Goal: Task Accomplishment & Management: Use online tool/utility

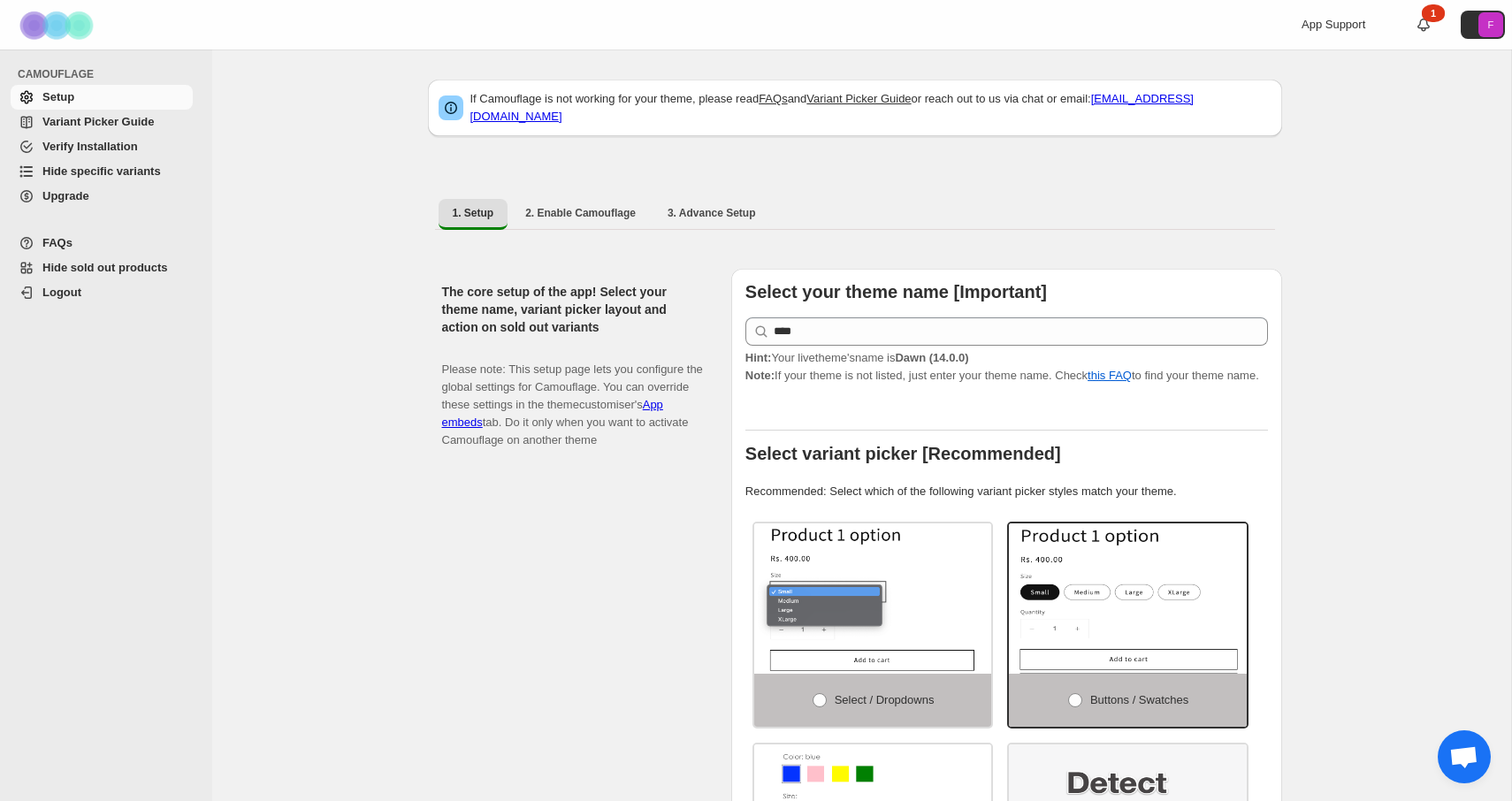
click at [122, 173] on span "Hide specific variants" at bounding box center [102, 172] width 119 height 14
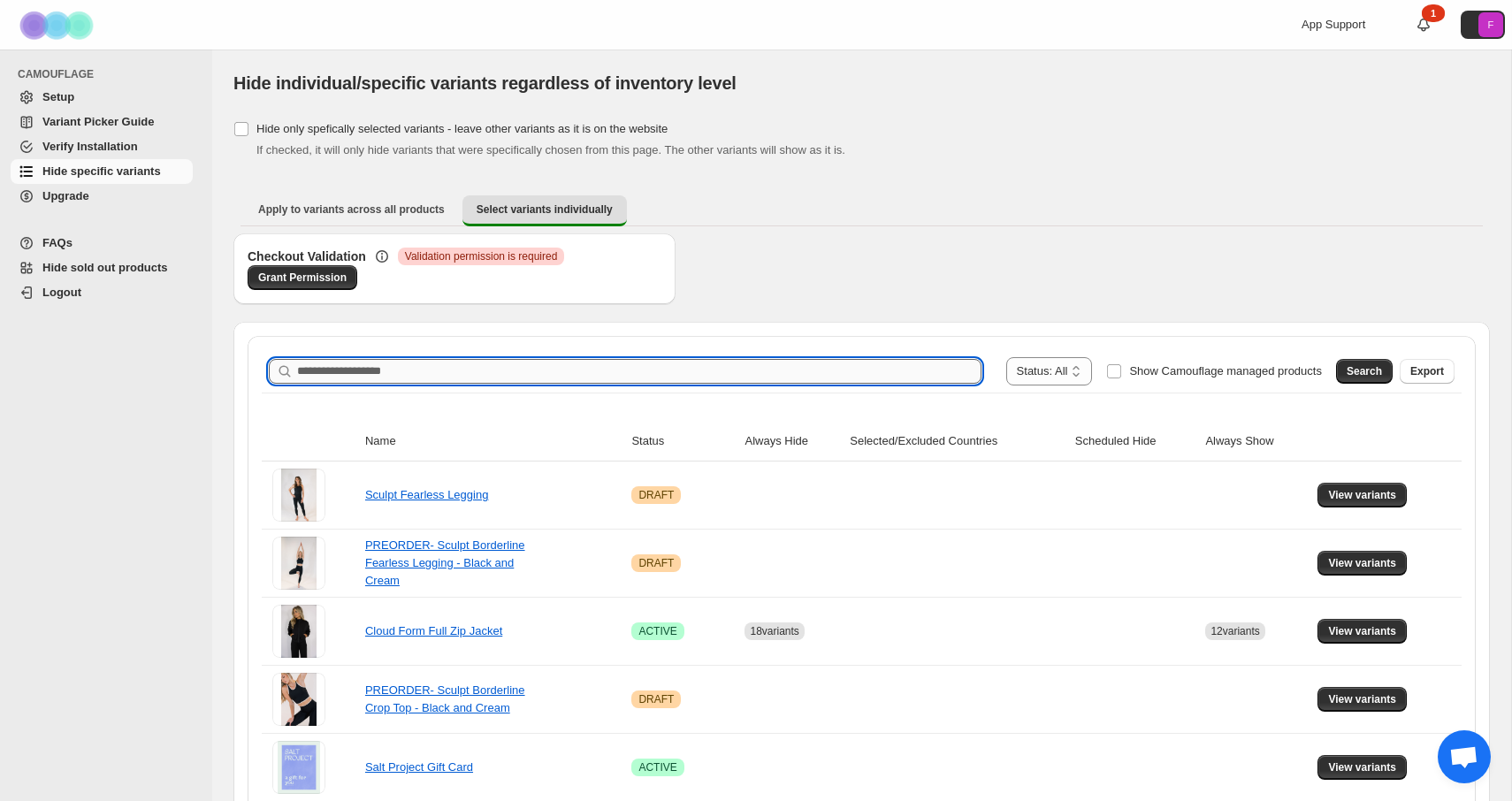
click at [680, 362] on input "Search product name" at bounding box center [640, 370] width 684 height 24
type input "****"
click at [1353, 378] on button "Search" at bounding box center [1365, 370] width 57 height 24
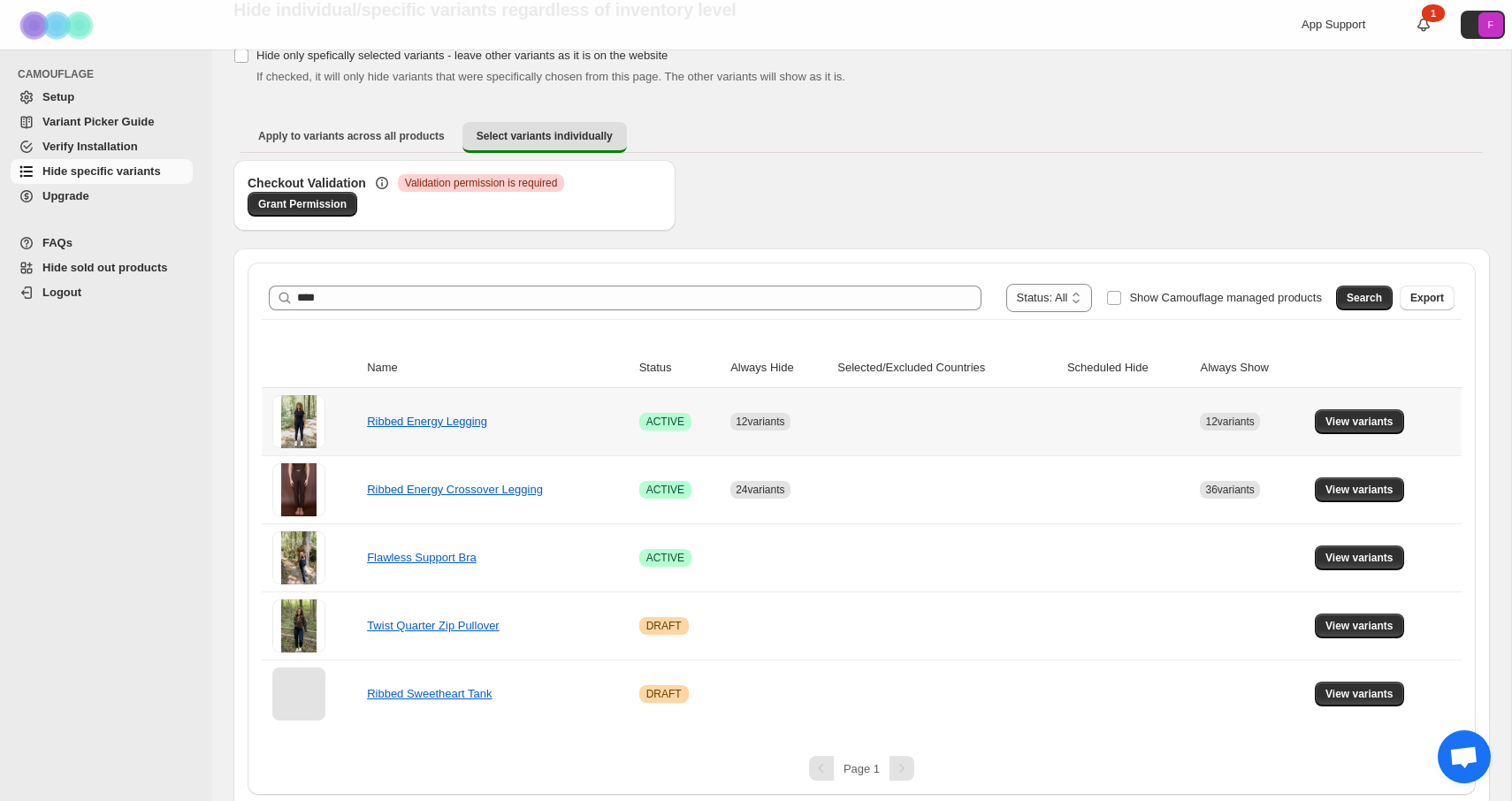
scroll to position [81, 0]
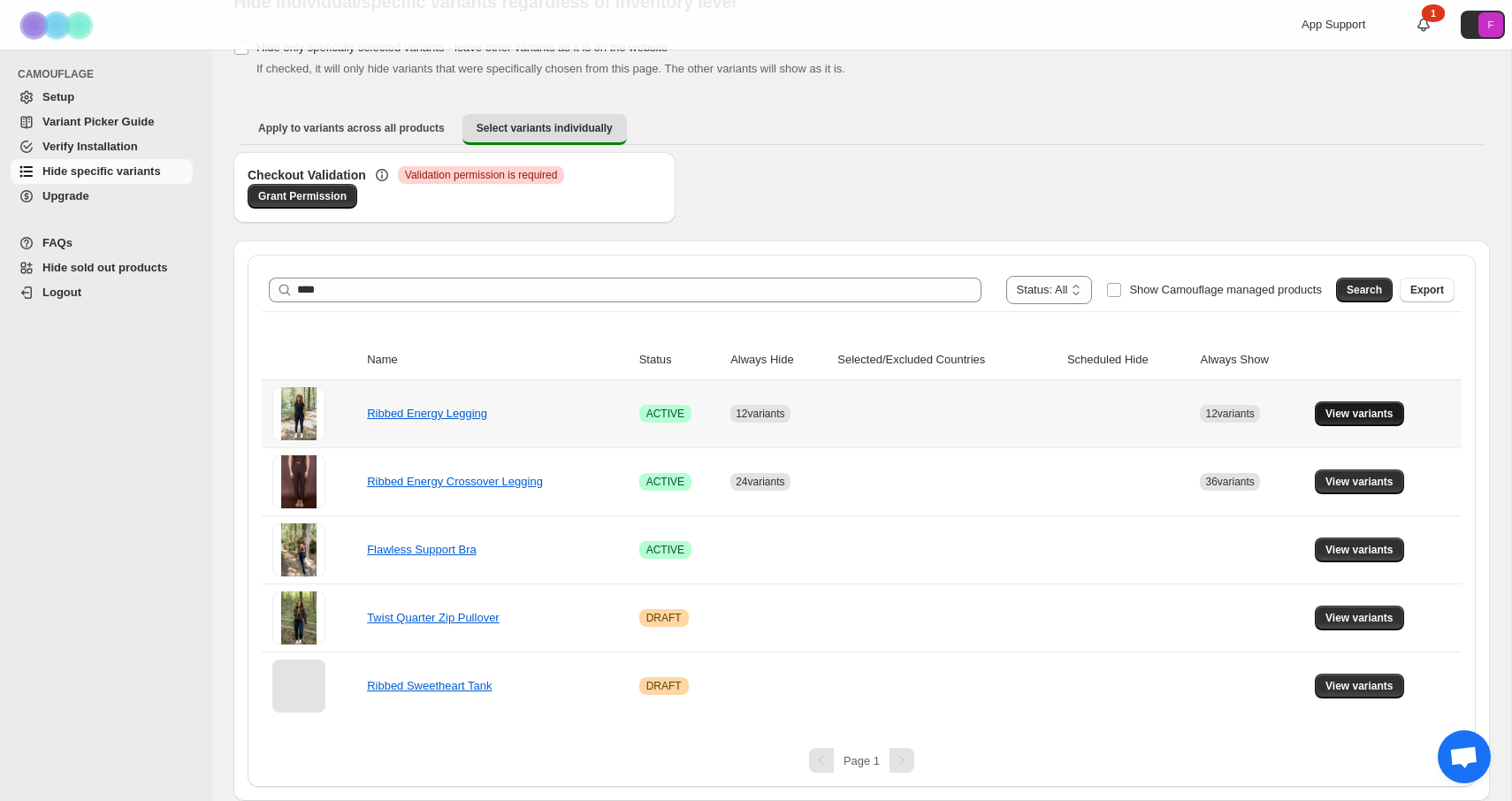
click at [1376, 414] on span "View variants" at bounding box center [1360, 413] width 68 height 15
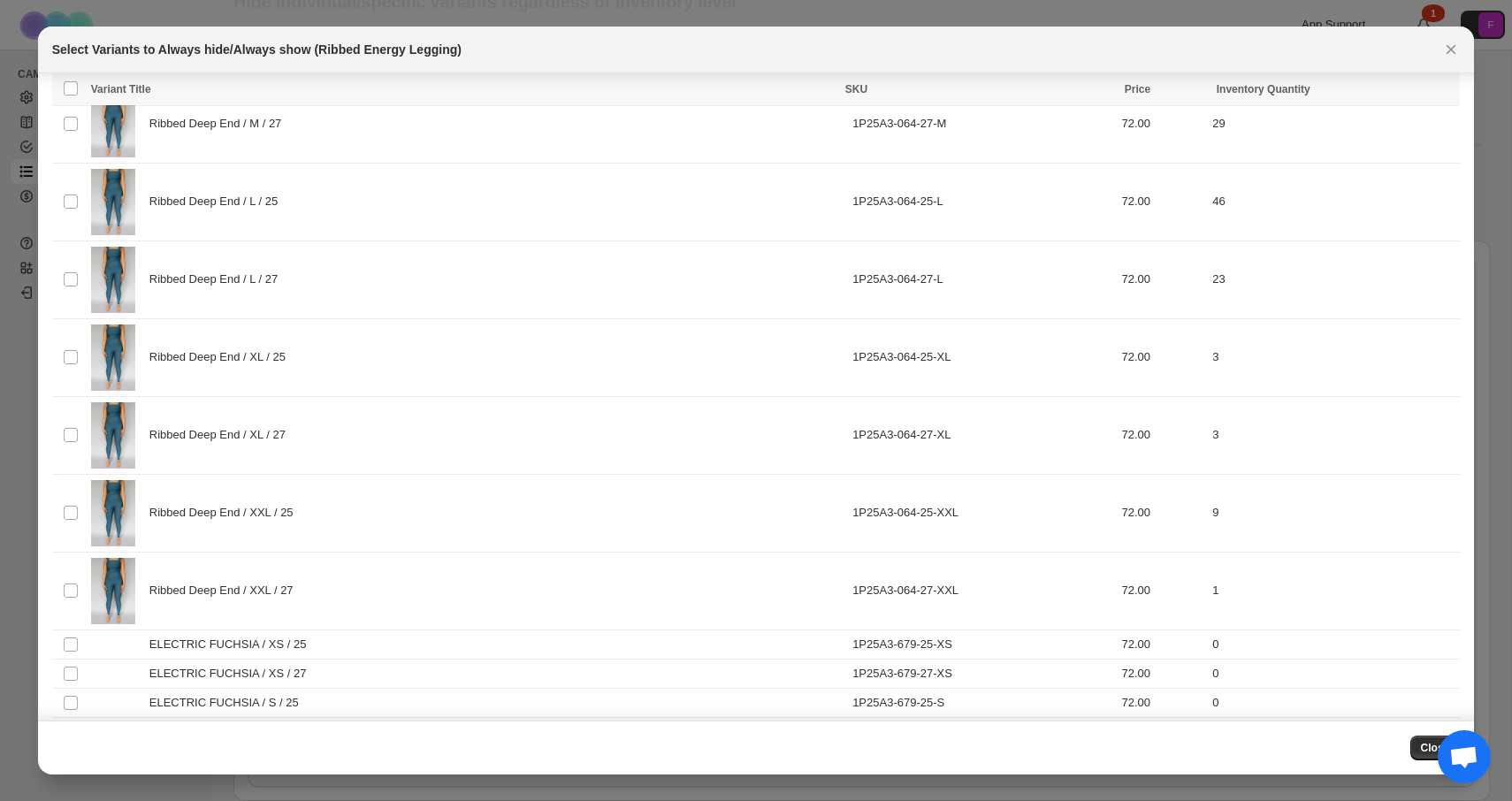
scroll to position [1665, 0]
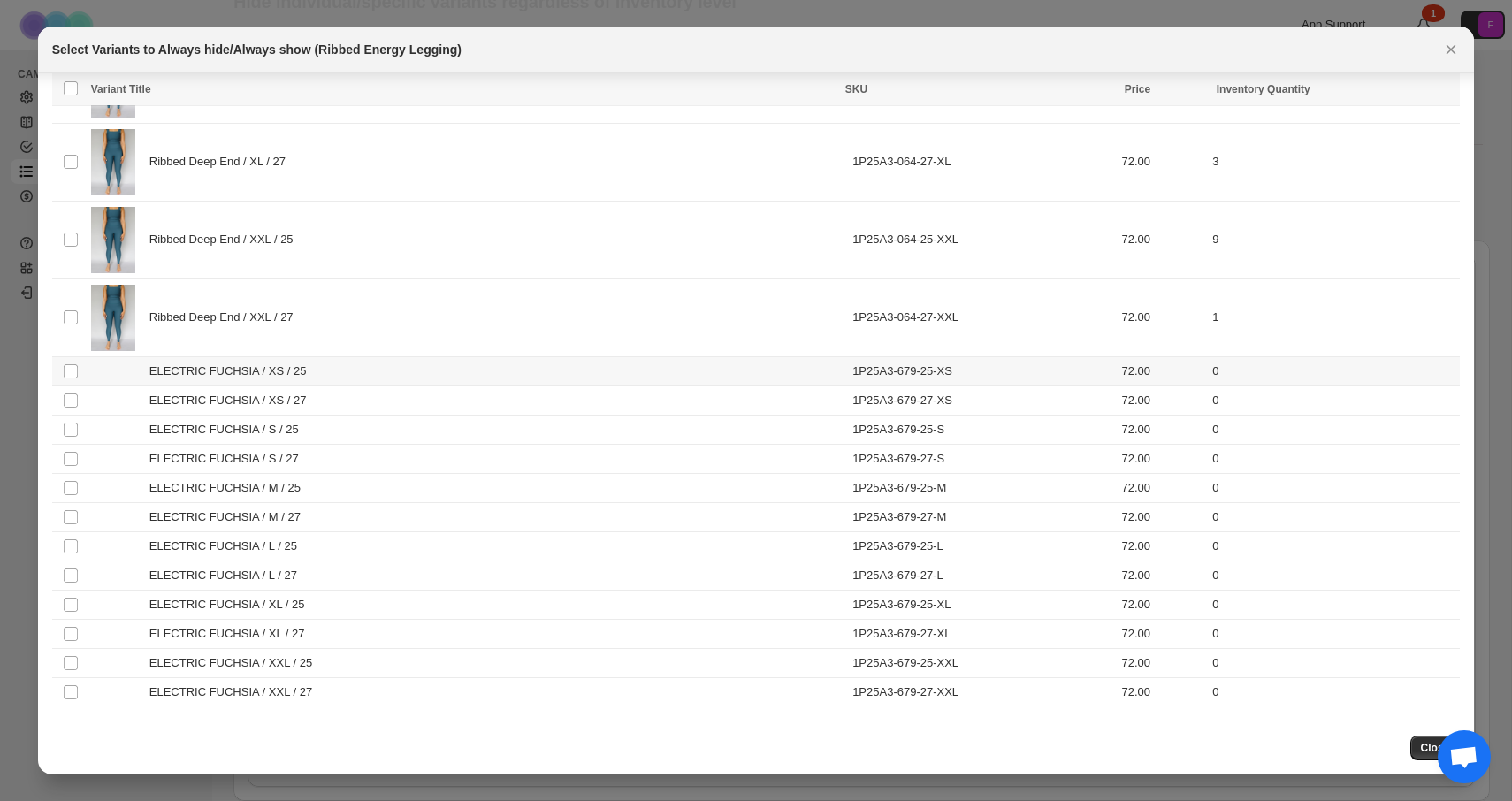
click at [75, 379] on td "Select product variant" at bounding box center [69, 371] width 33 height 29
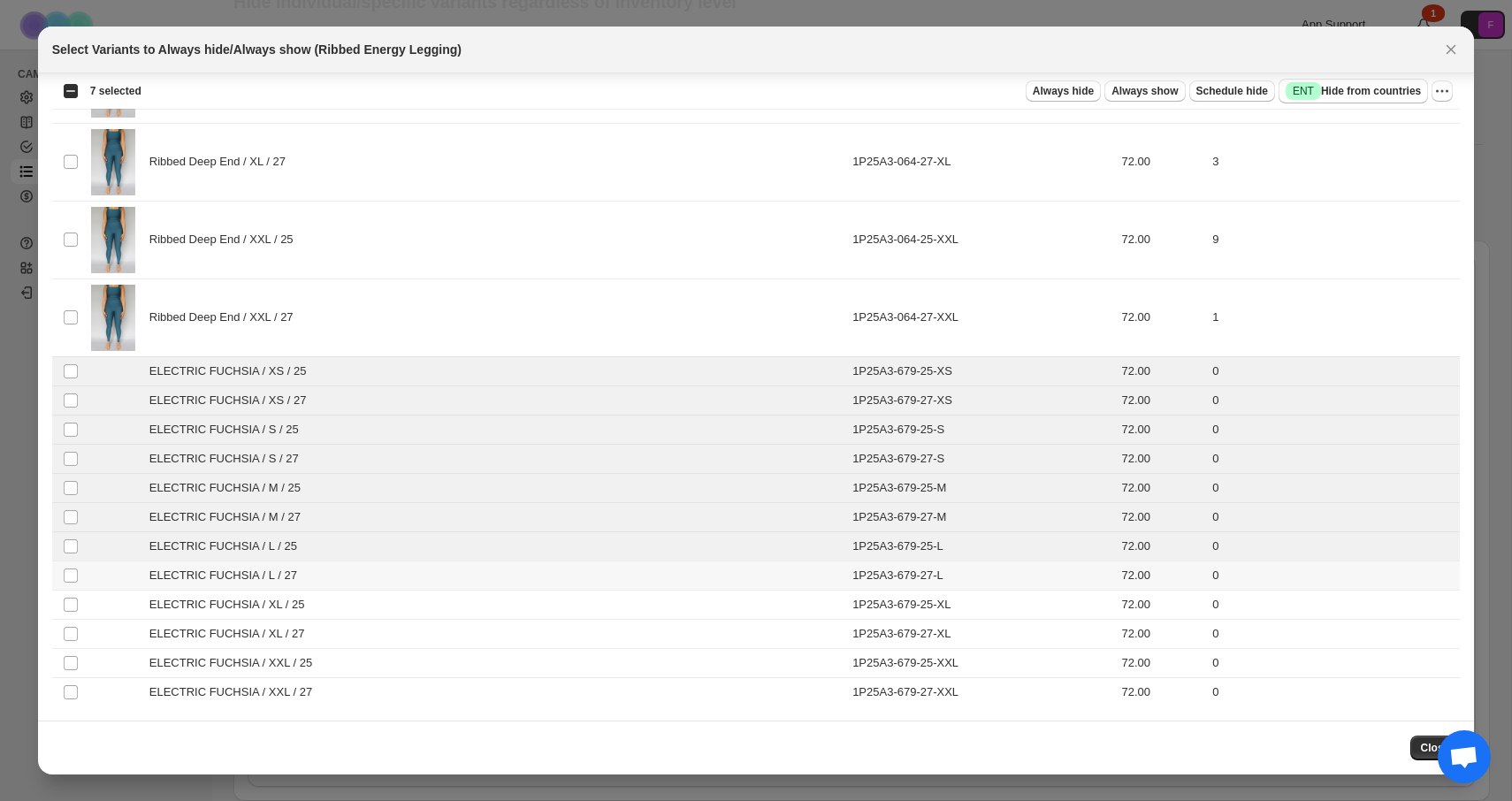
click at [75, 562] on td "Select product variant" at bounding box center [69, 575] width 33 height 29
click at [71, 623] on td "Select product variant" at bounding box center [69, 633] width 33 height 29
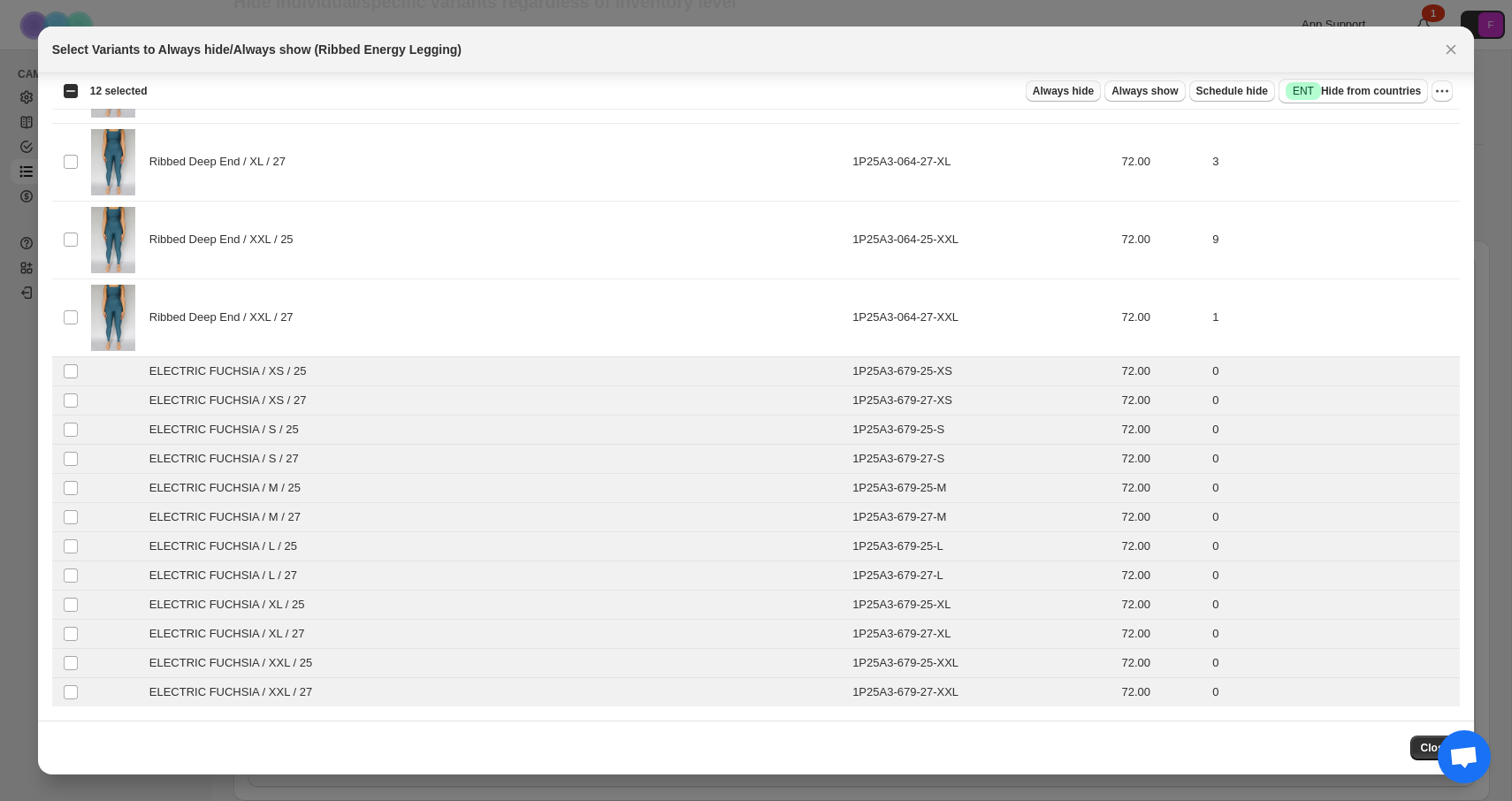
click at [1070, 96] on span "Always hide" at bounding box center [1064, 91] width 61 height 15
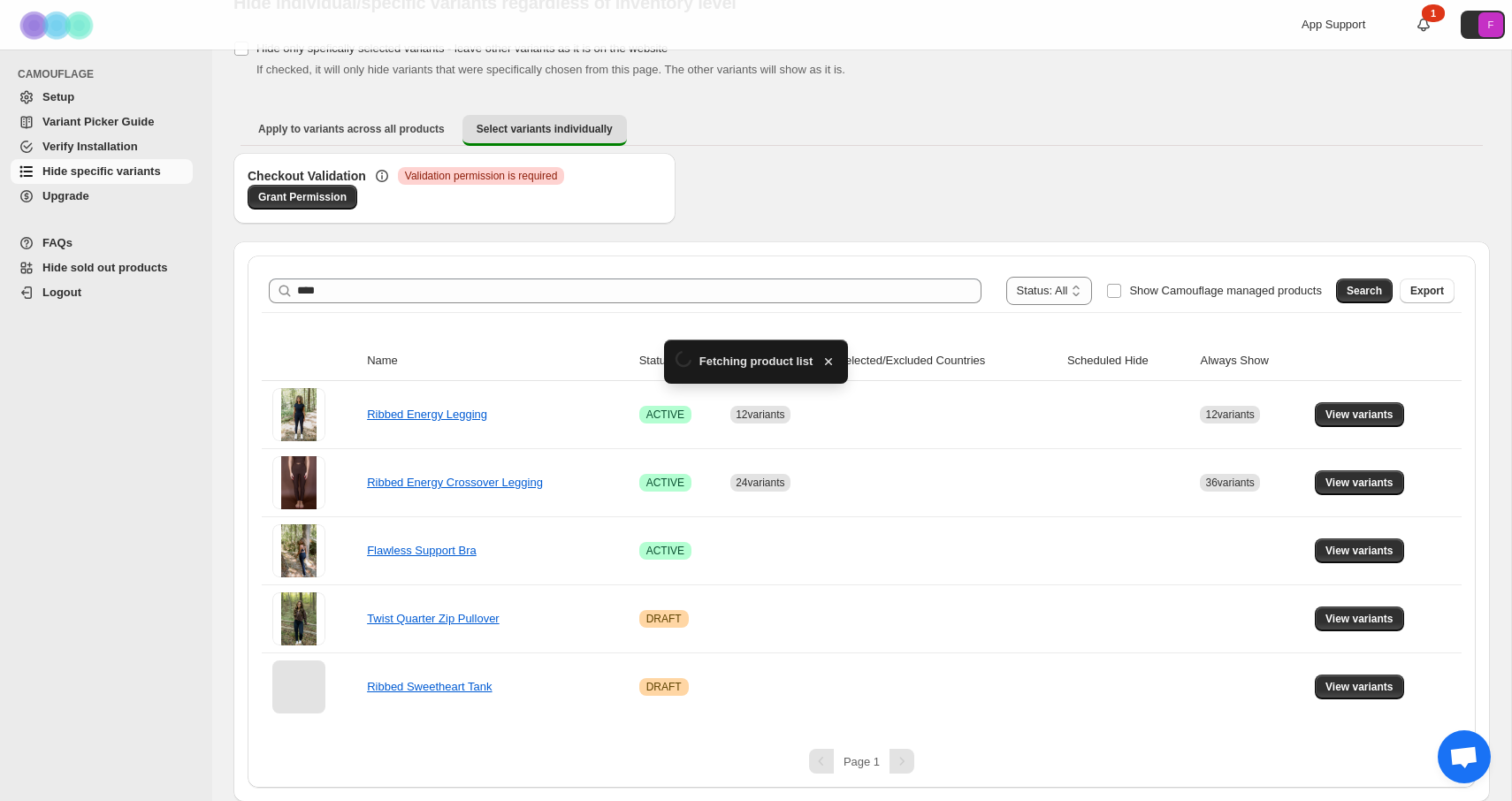
scroll to position [81, 0]
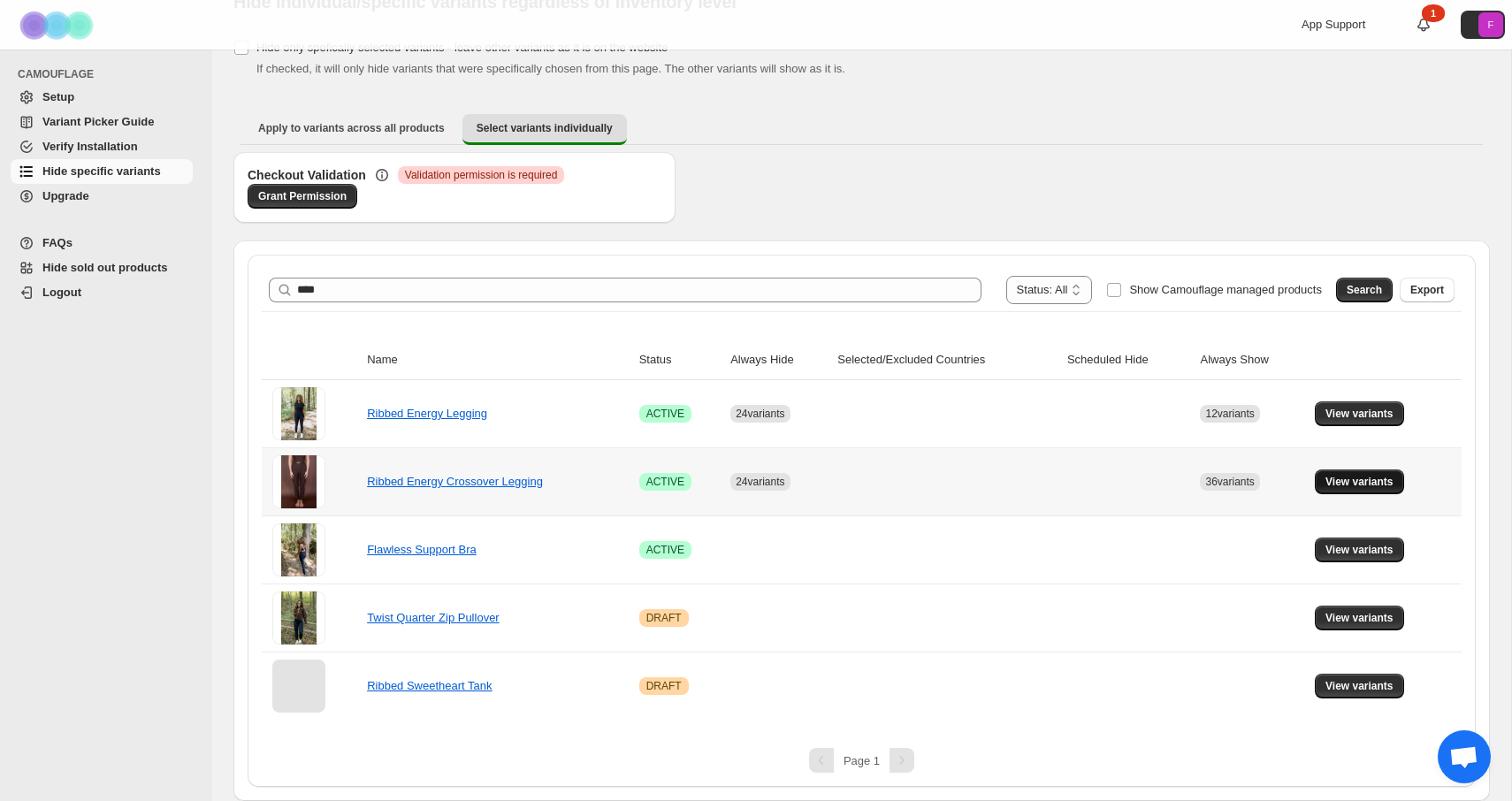
click at [1378, 484] on span "View variants" at bounding box center [1360, 481] width 68 height 15
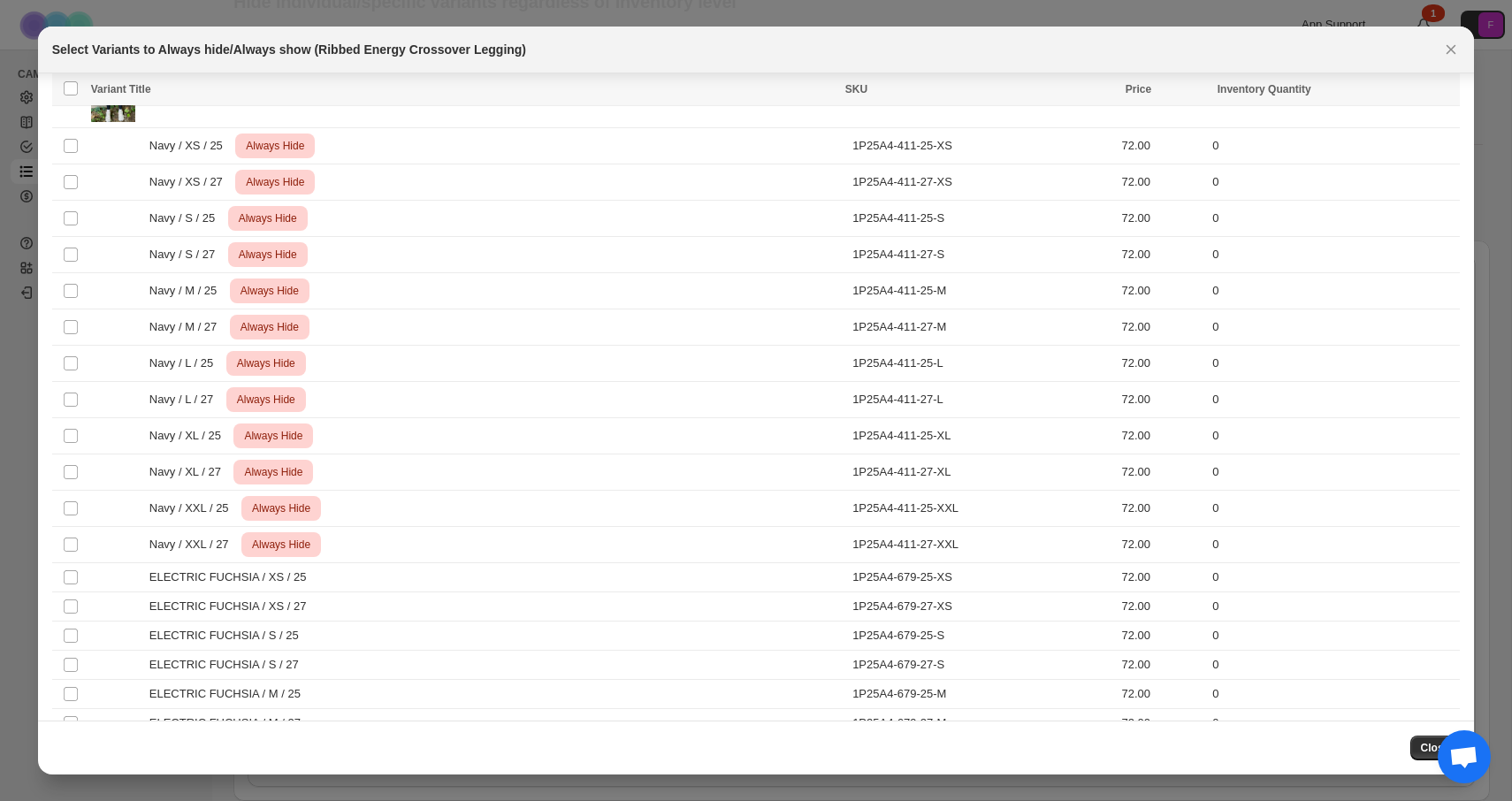
scroll to position [3033, 0]
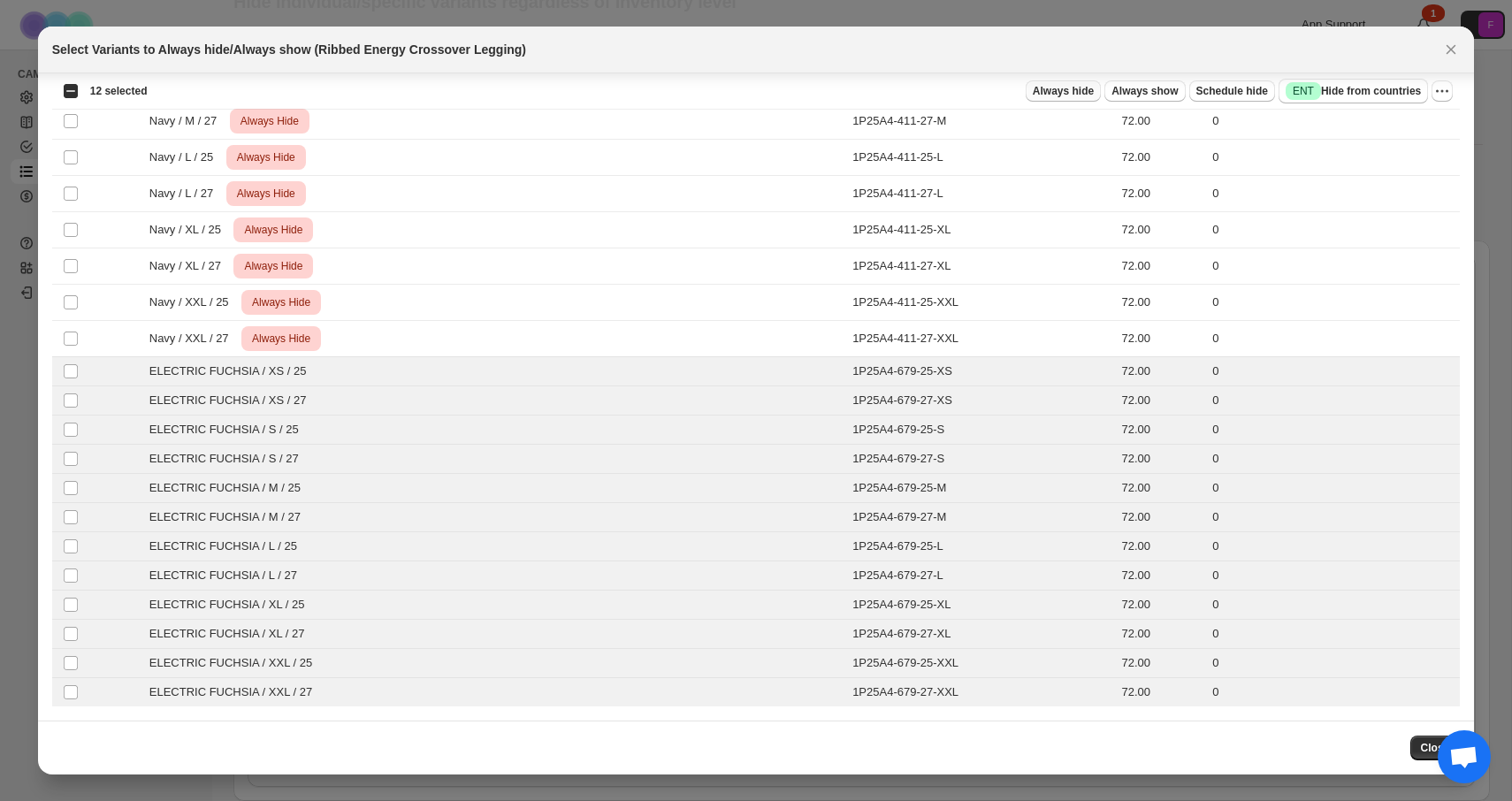
click at [1067, 95] on span "Always hide" at bounding box center [1064, 91] width 61 height 15
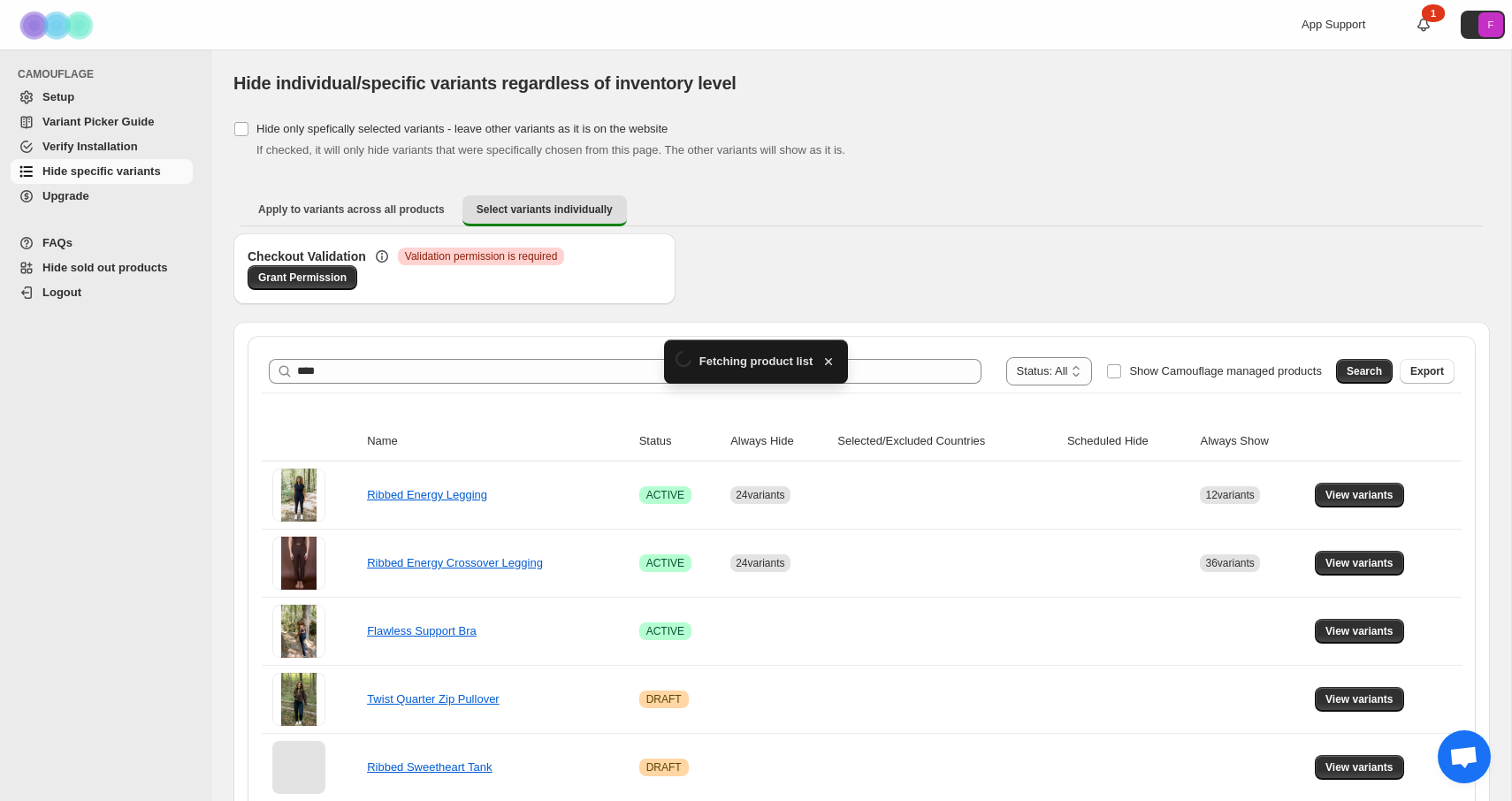
scroll to position [81, 0]
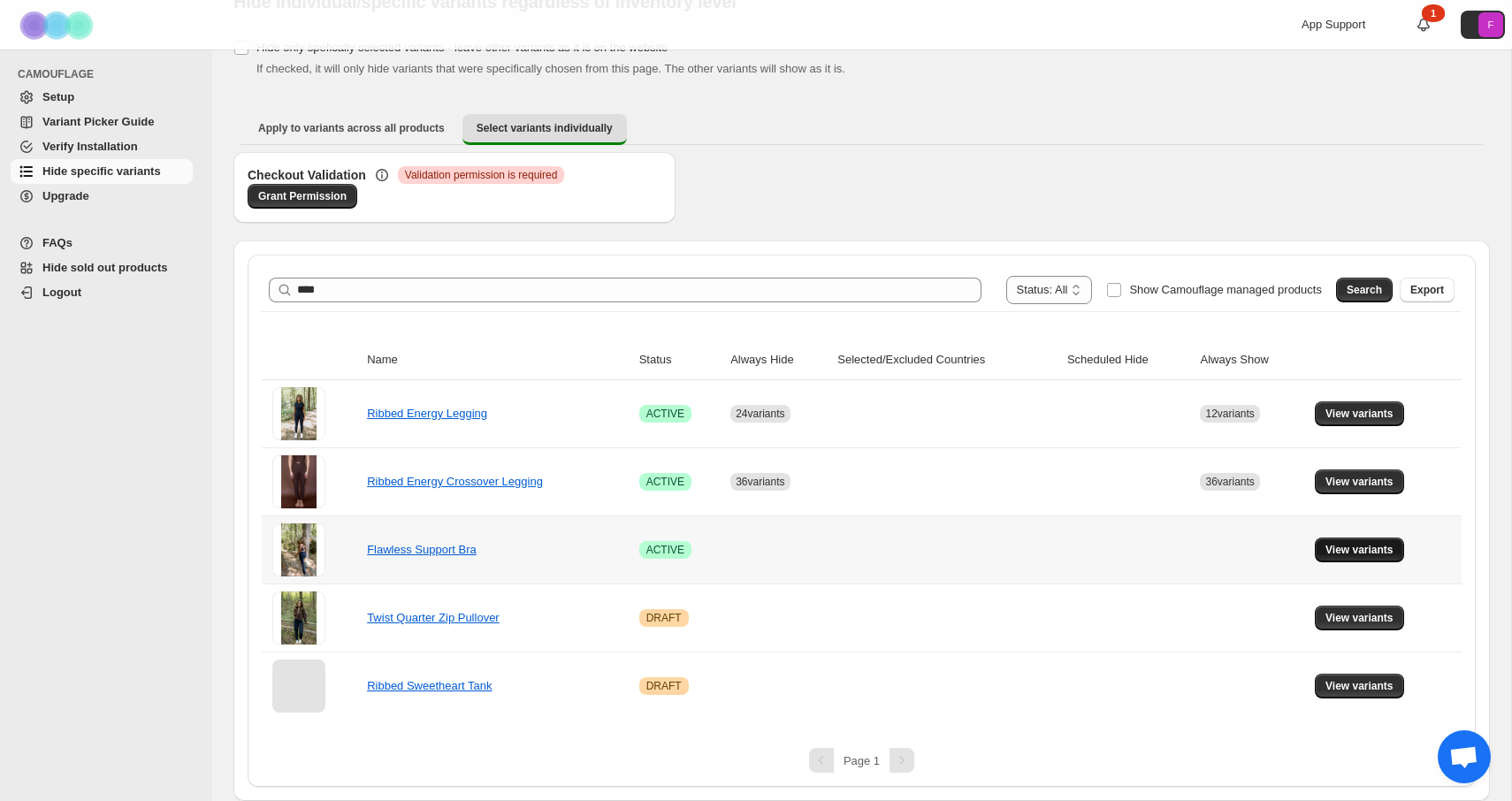
click at [1361, 546] on span "View variants" at bounding box center [1360, 550] width 68 height 15
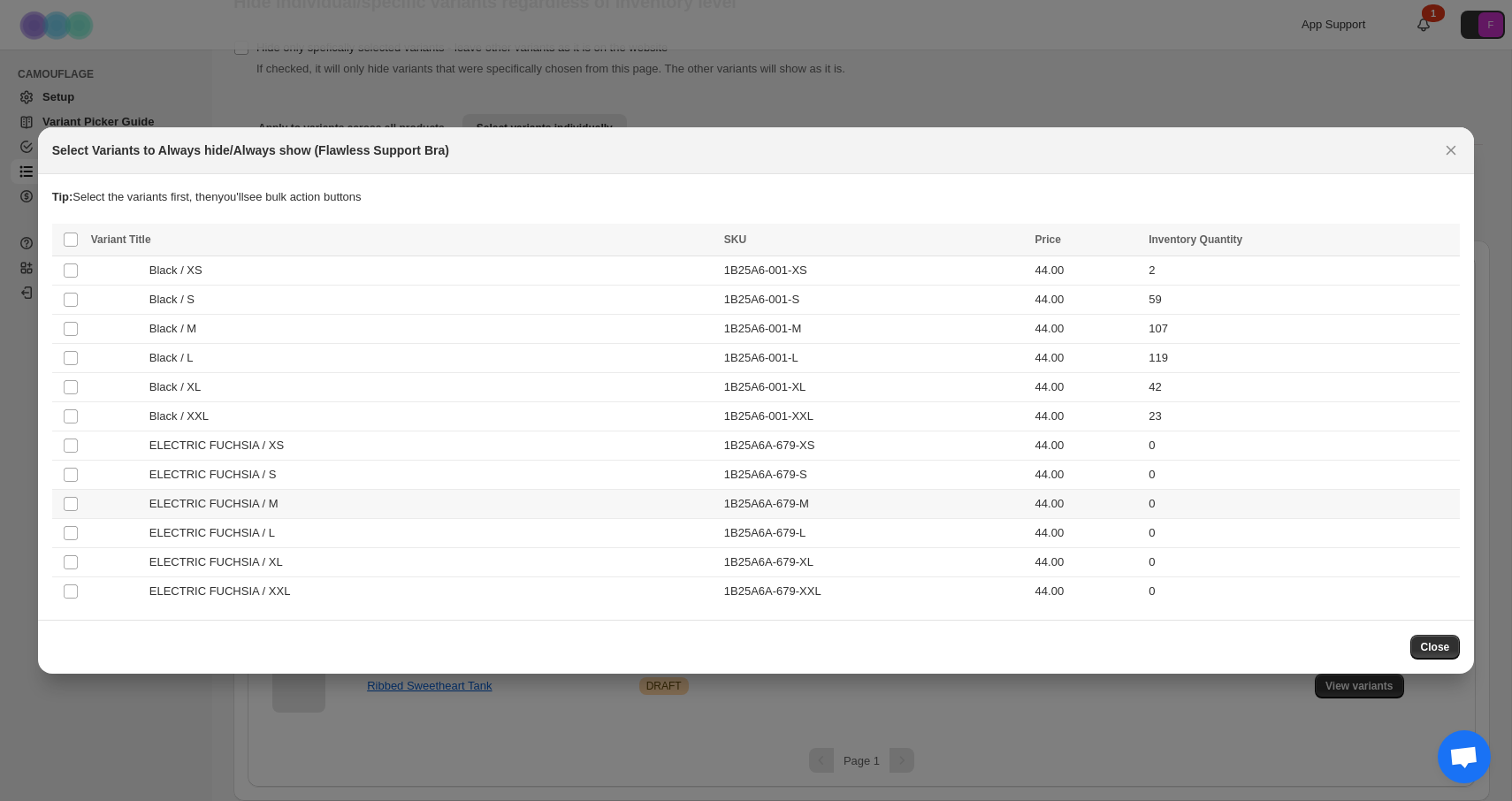
scroll to position [0, 0]
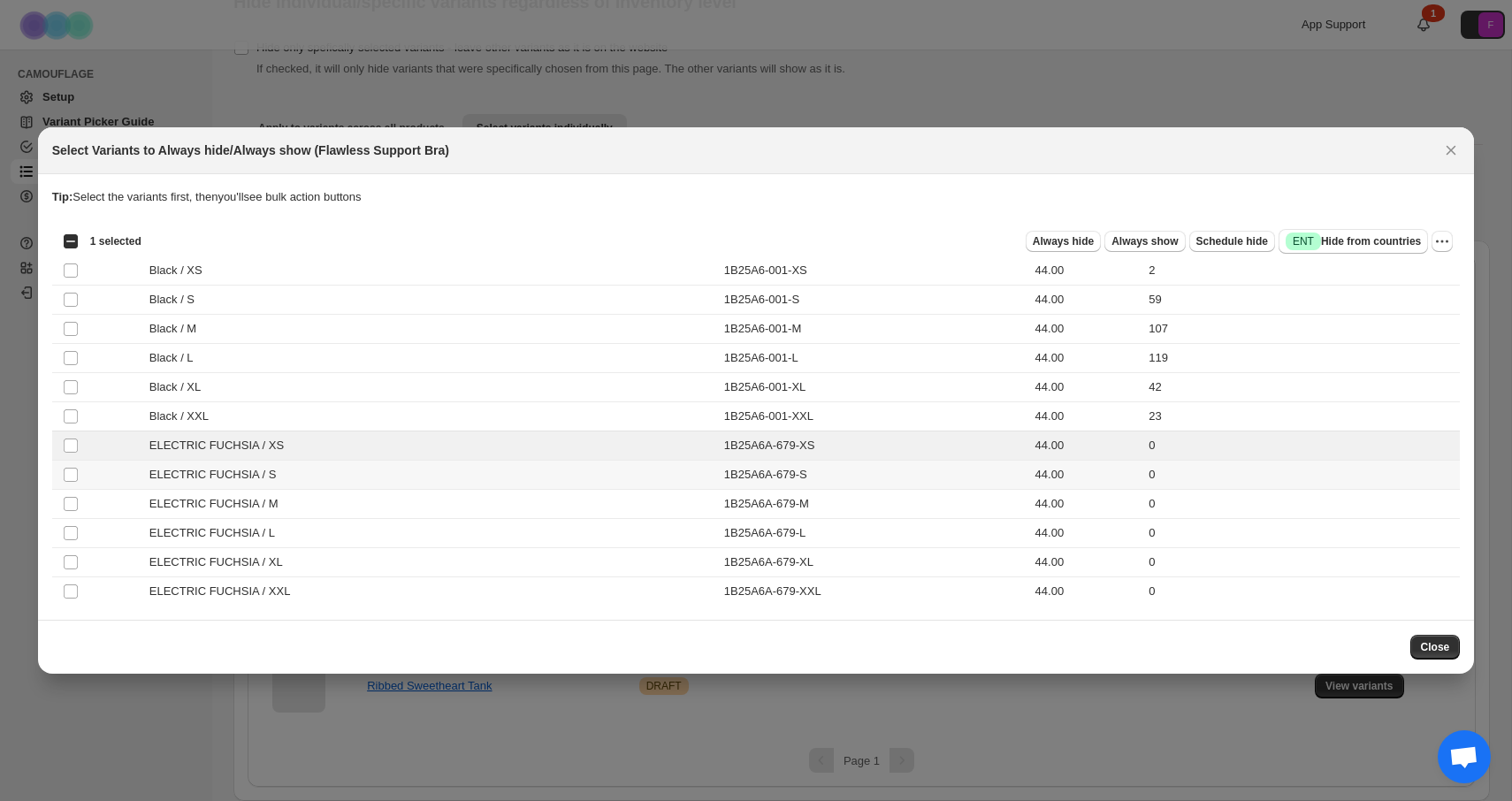
click at [70, 463] on td "Select product variant" at bounding box center [69, 476] width 33 height 29
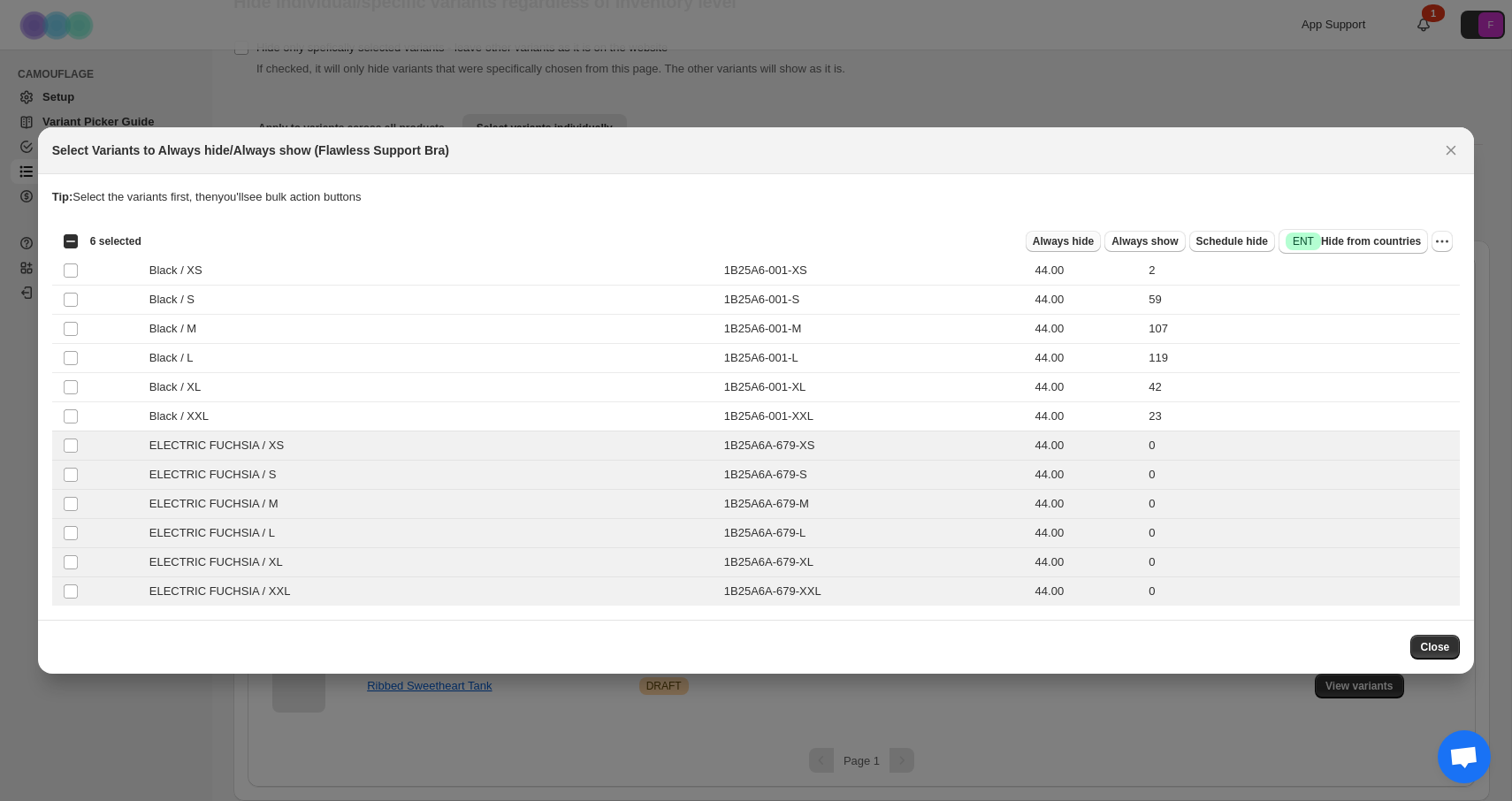
click at [1052, 246] on span "Always hide" at bounding box center [1064, 241] width 61 height 15
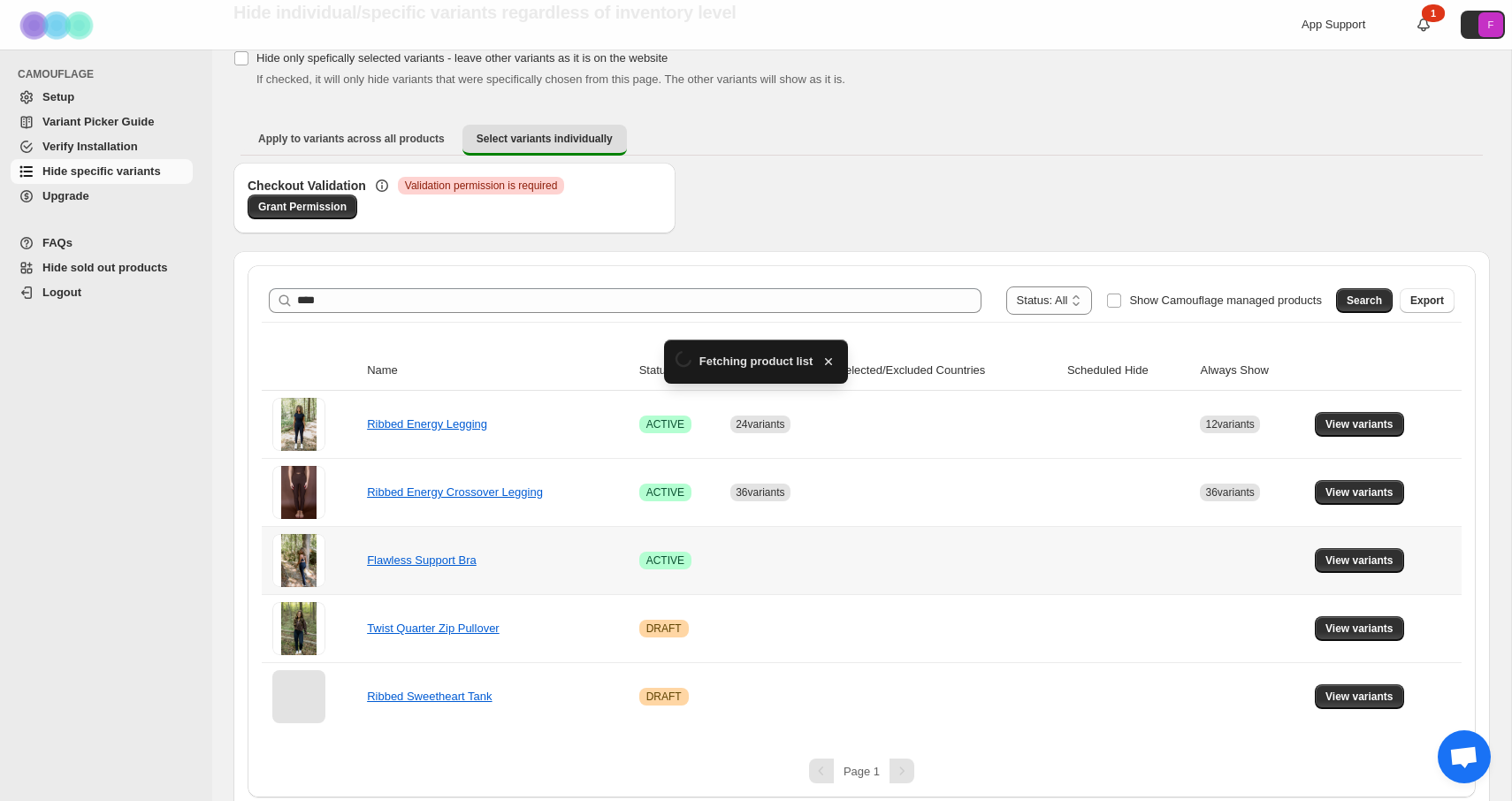
scroll to position [81, 0]
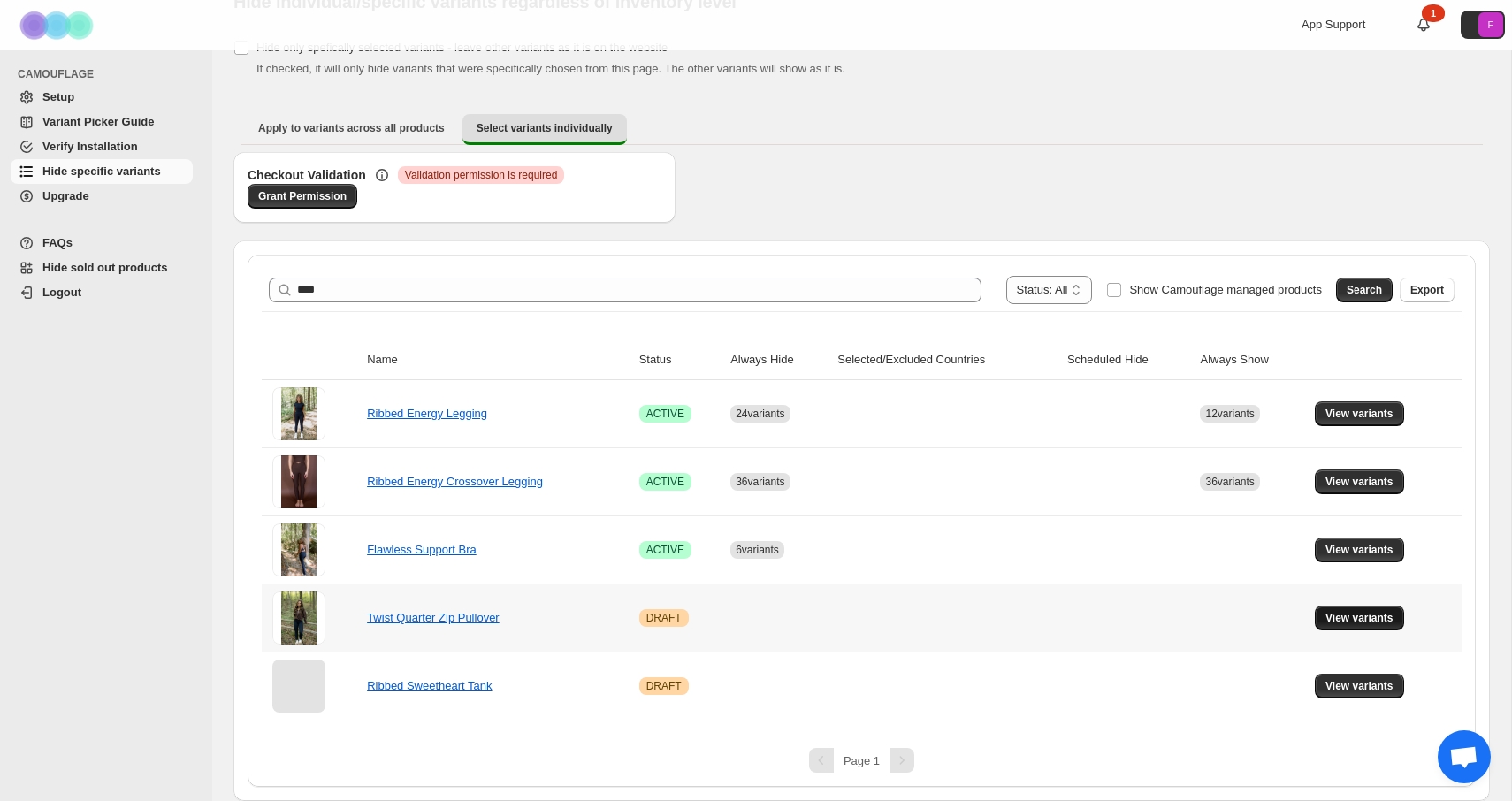
click at [1353, 616] on span "View variants" at bounding box center [1360, 618] width 68 height 15
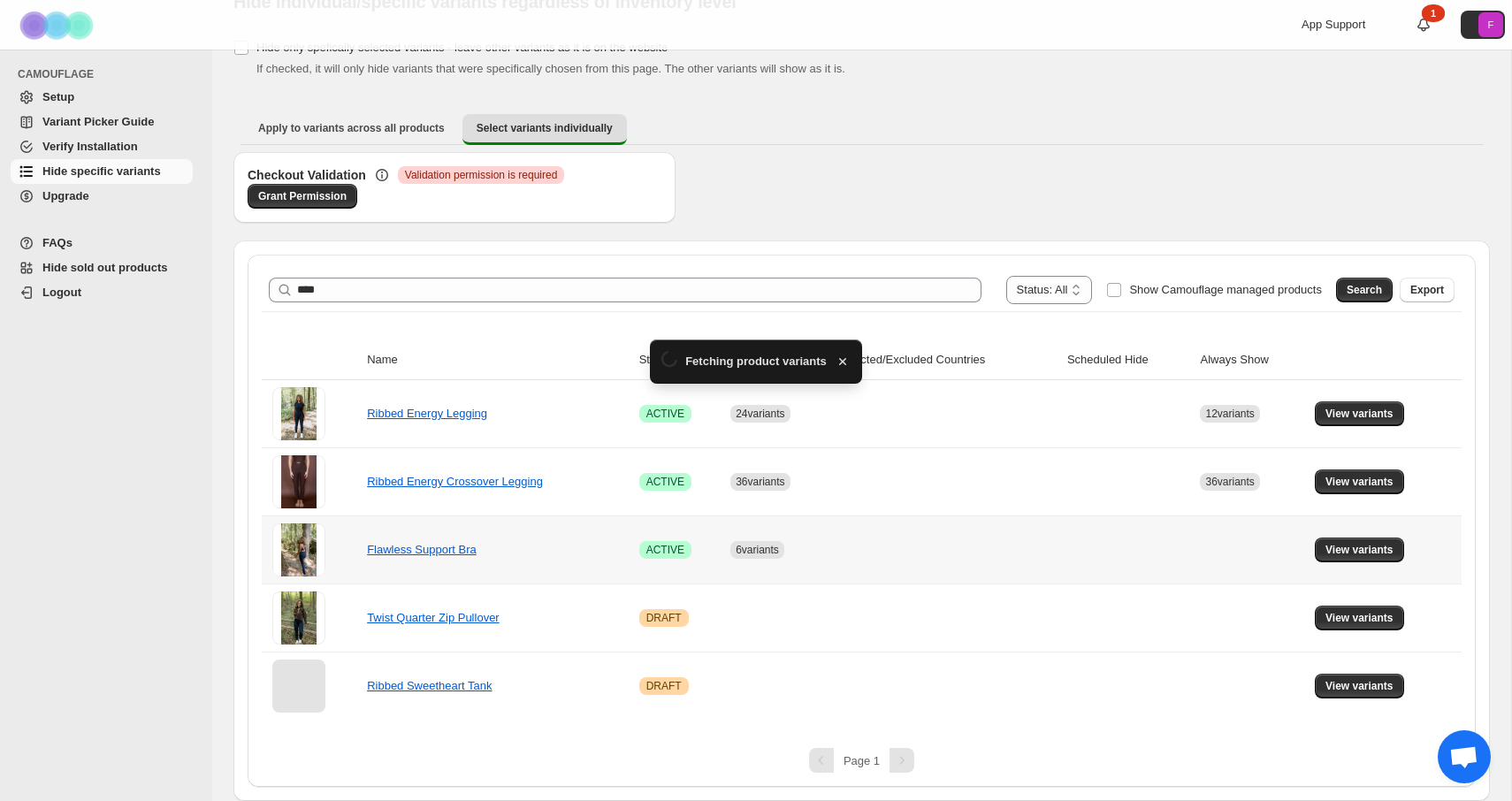
scroll to position [0, 0]
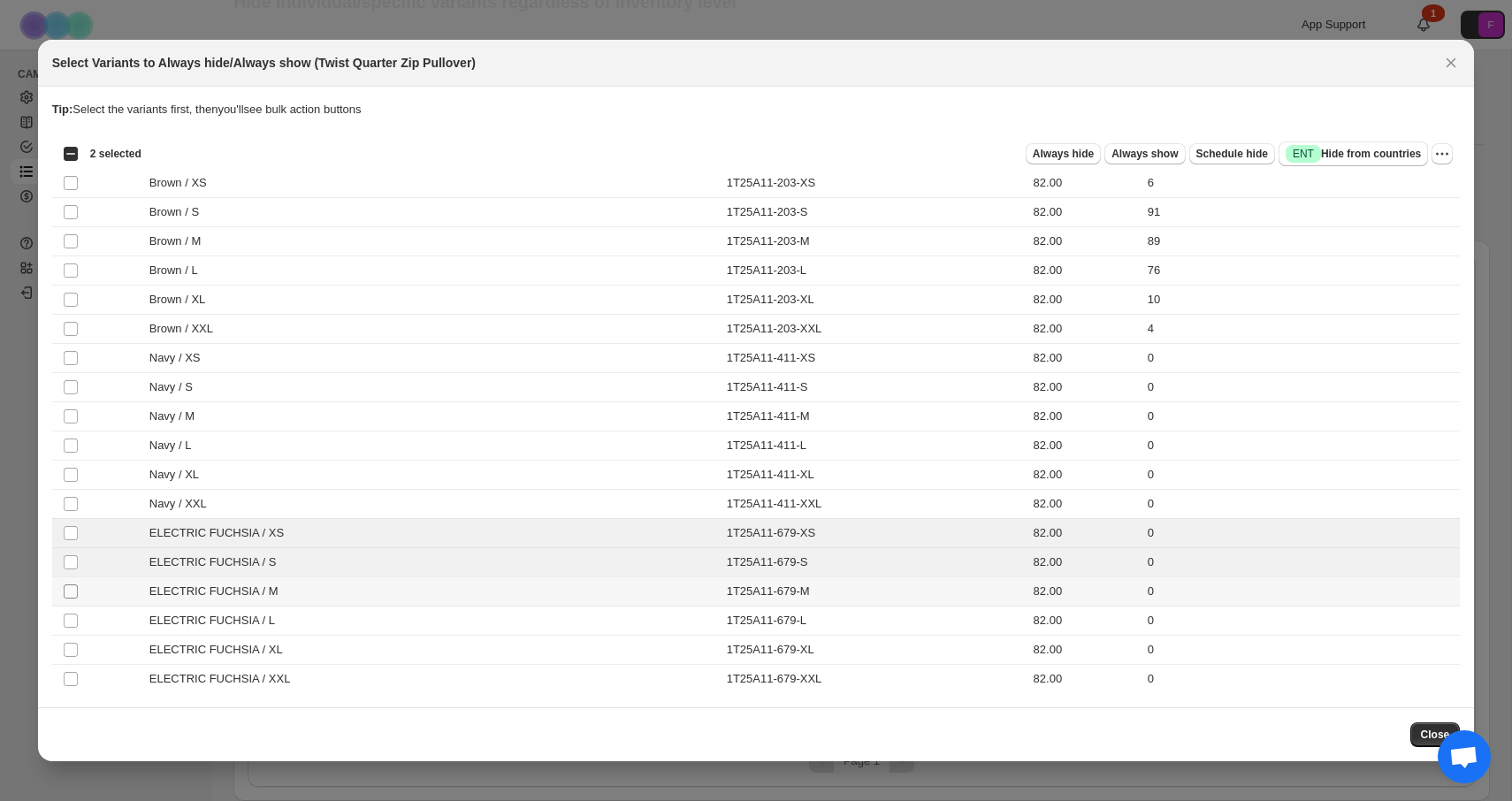
click at [69, 585] on span ":r56:" at bounding box center [70, 591] width 16 height 16
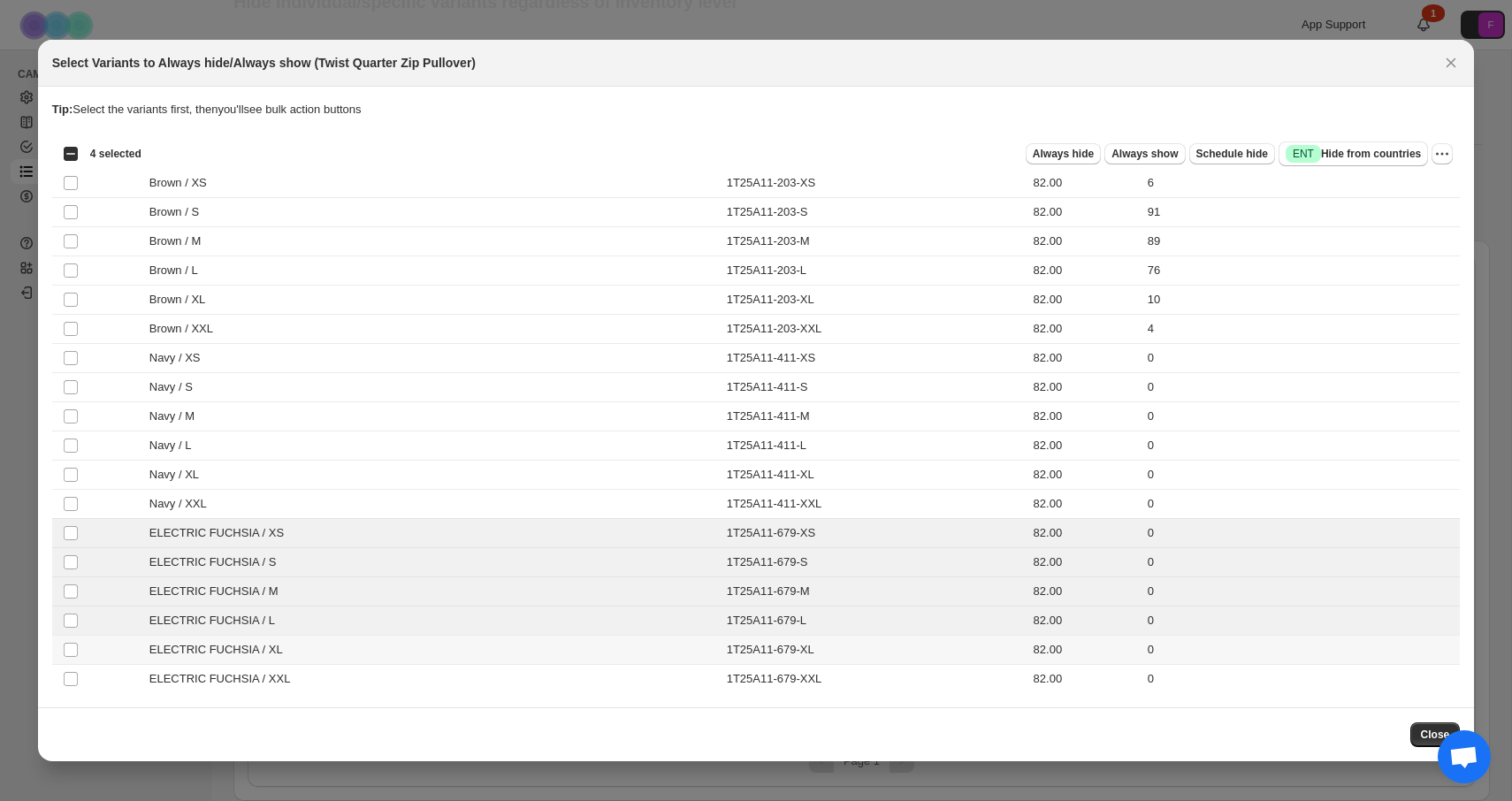
click at [72, 640] on td "Select product variant" at bounding box center [69, 650] width 33 height 29
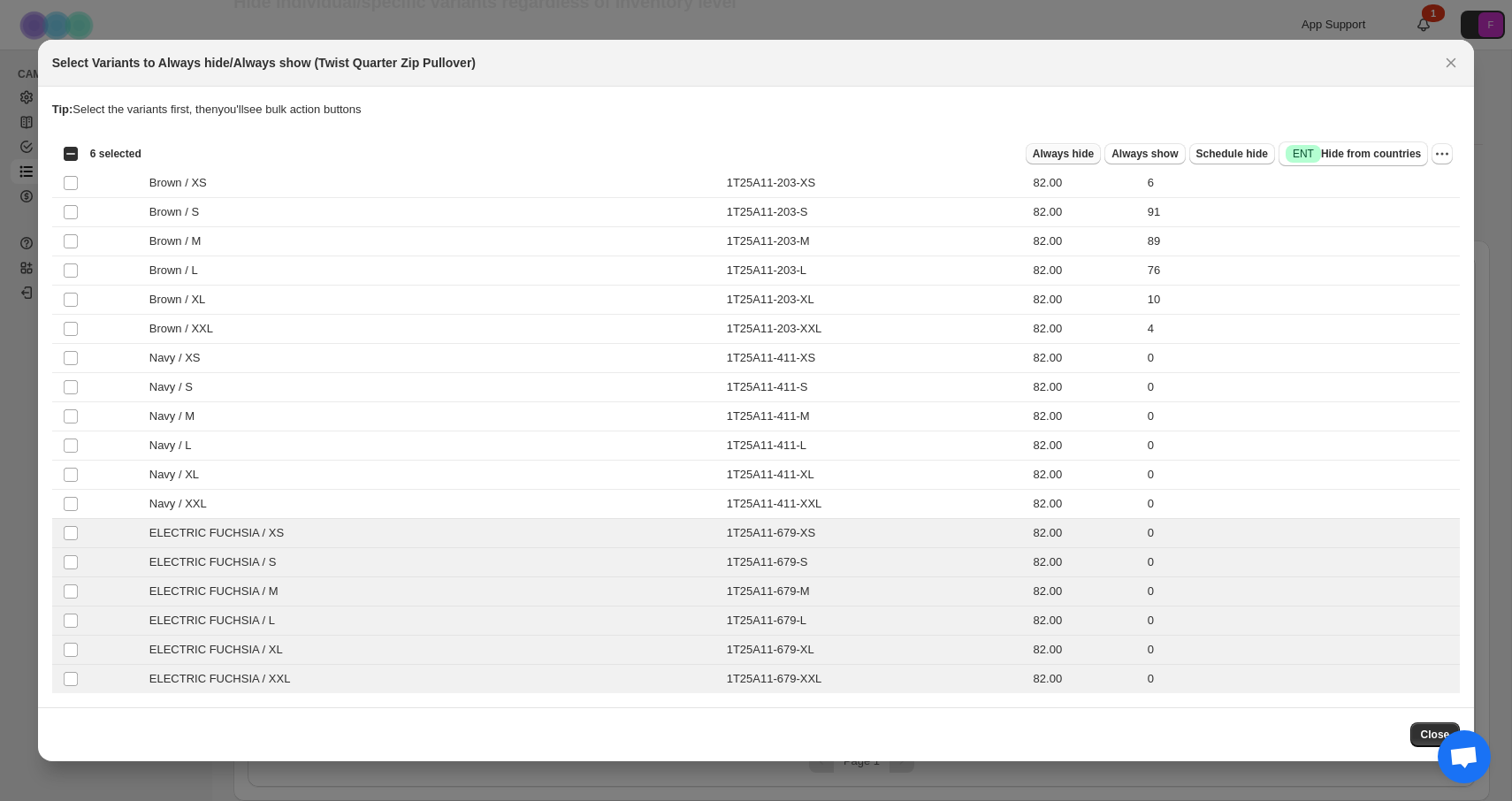
click at [1077, 156] on span "Always hide" at bounding box center [1064, 154] width 61 height 15
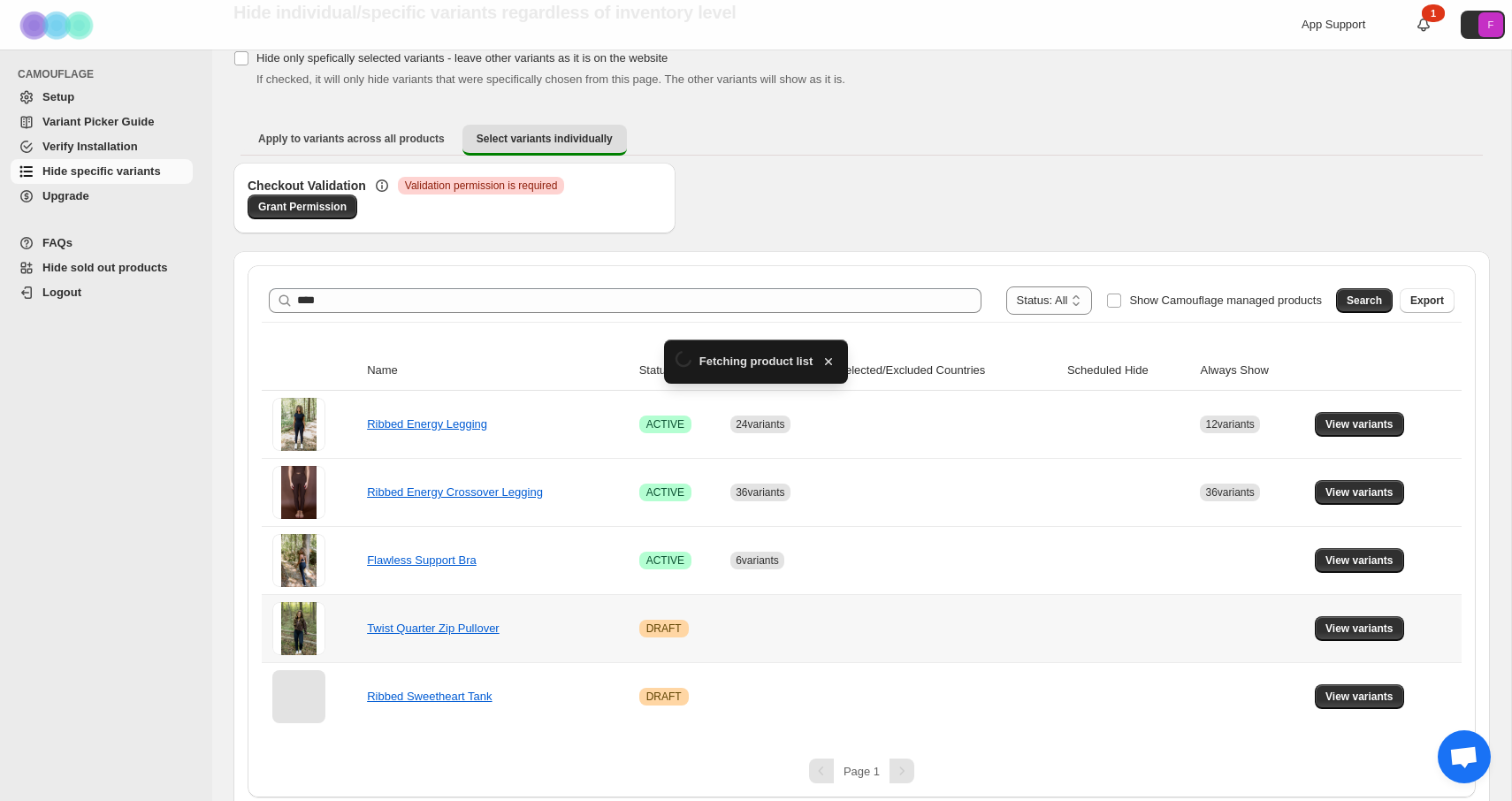
scroll to position [81, 0]
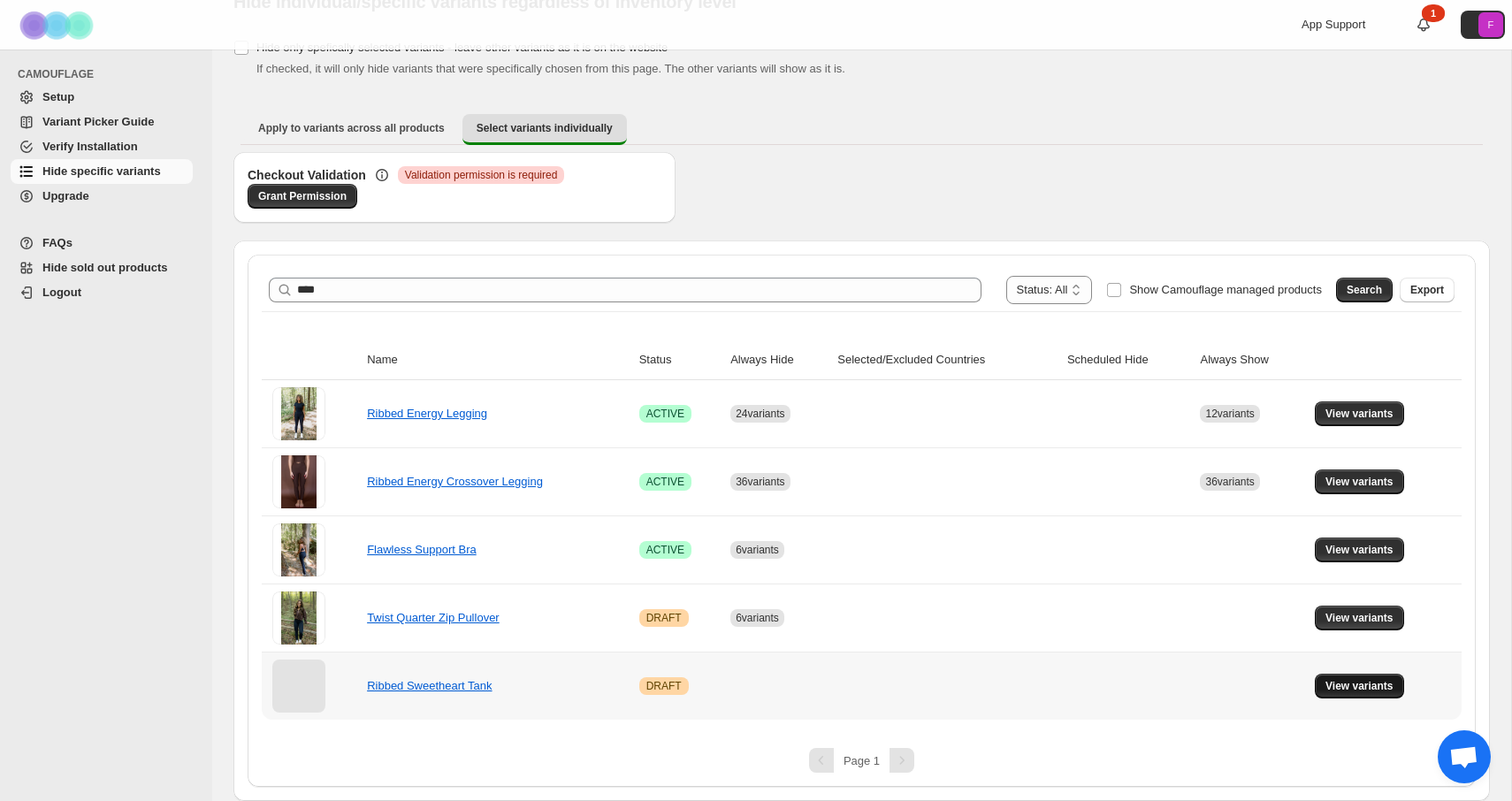
click at [1369, 691] on span "View variants" at bounding box center [1360, 686] width 68 height 15
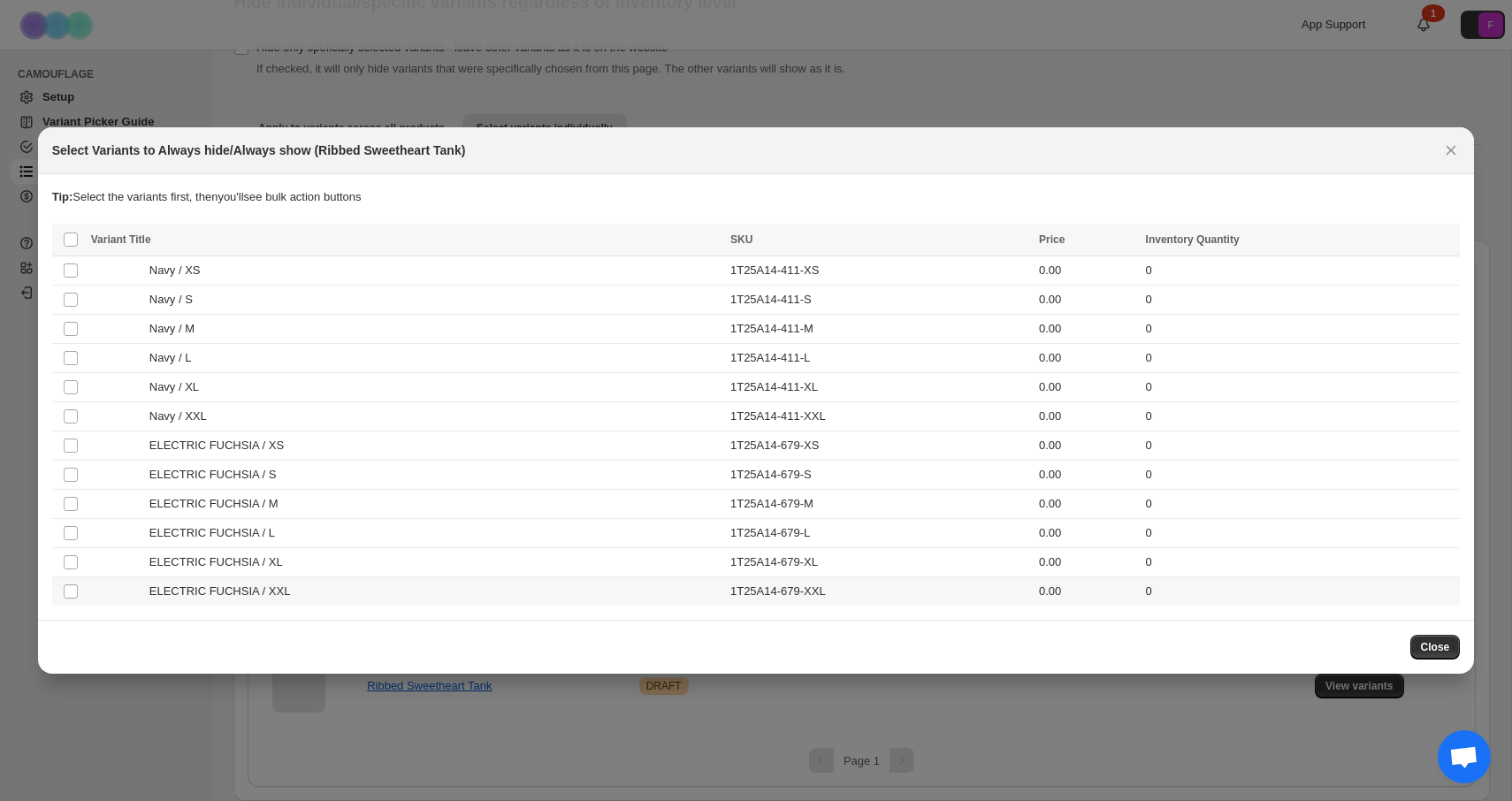
scroll to position [0, 0]
click at [69, 452] on span ":r69:" at bounding box center [70, 445] width 16 height 16
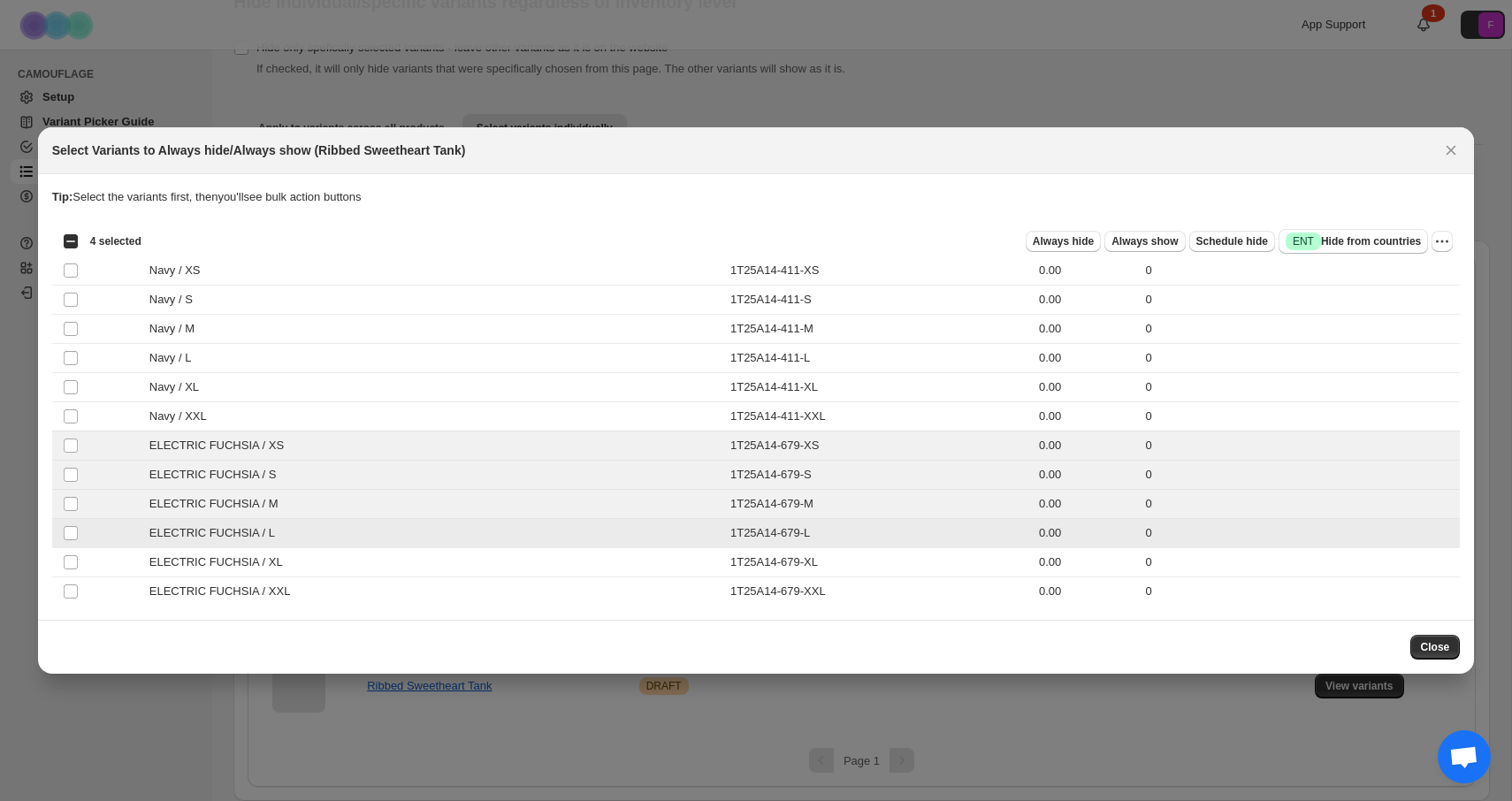
click at [71, 543] on td "Select product variant" at bounding box center [69, 534] width 33 height 29
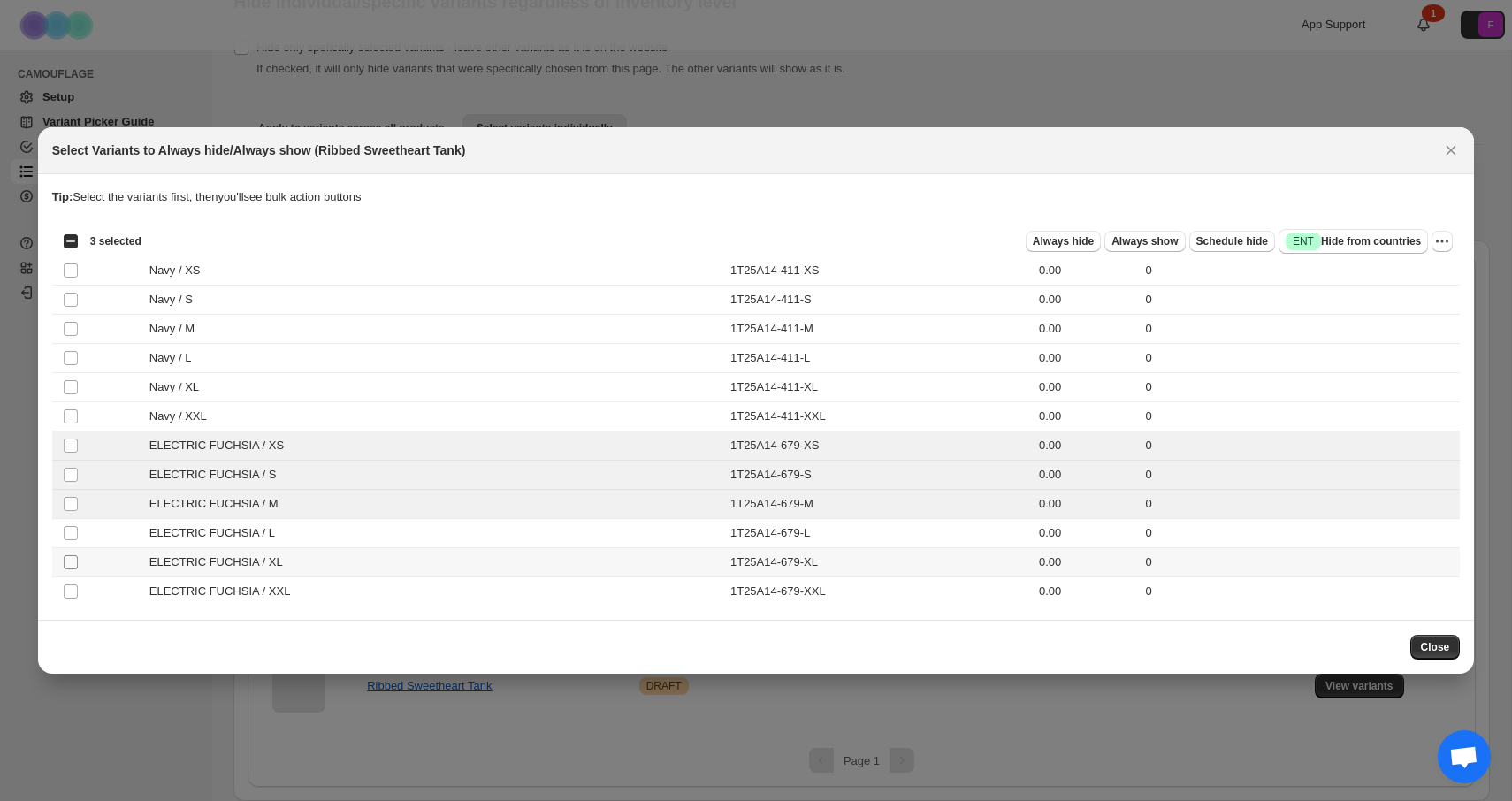
click at [71, 569] on span ":r69:" at bounding box center [70, 562] width 16 height 16
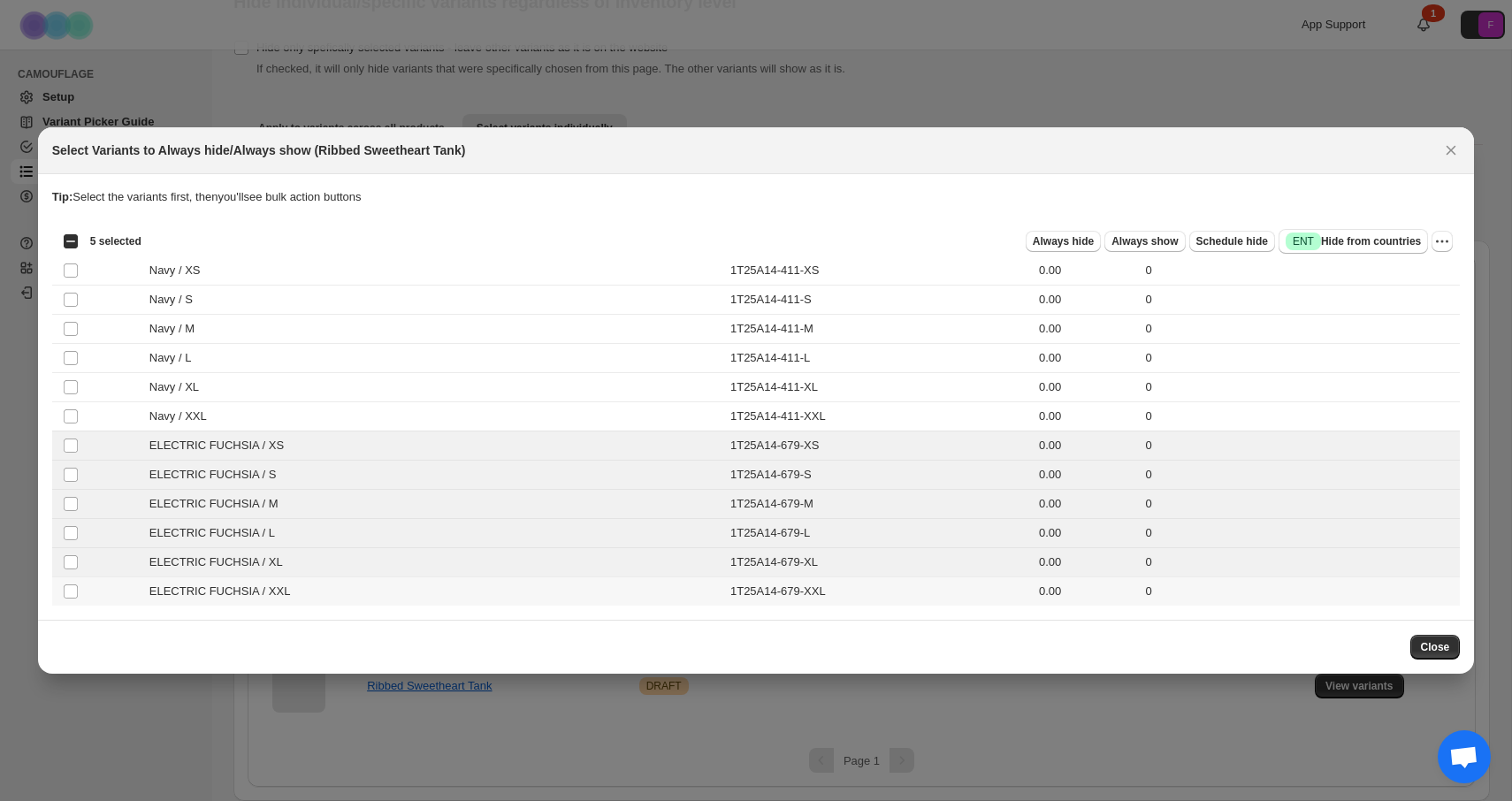
click at [69, 600] on td "Select product variant" at bounding box center [69, 591] width 33 height 29
click at [1072, 248] on span "Always hide" at bounding box center [1064, 241] width 61 height 15
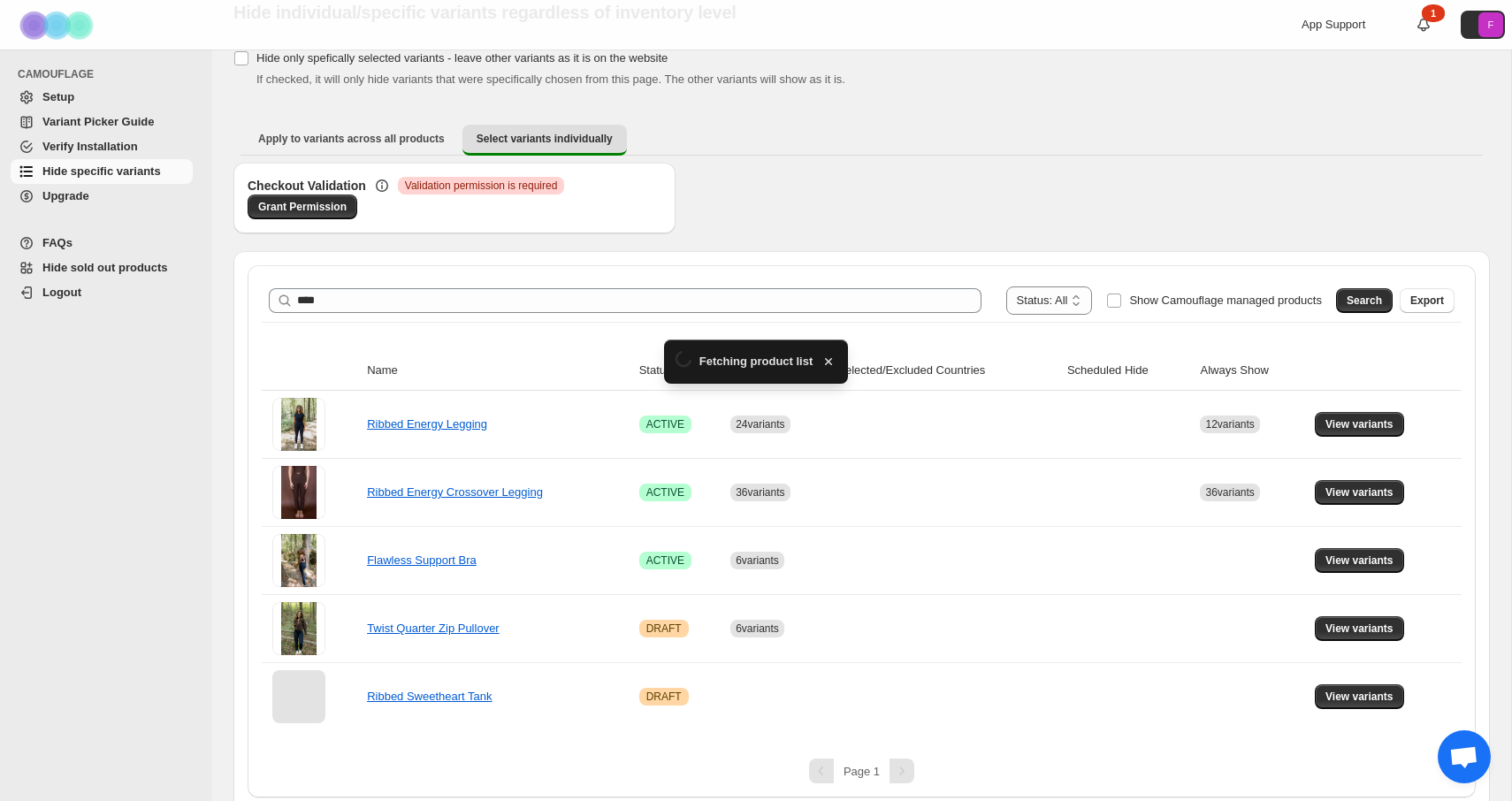
scroll to position [81, 0]
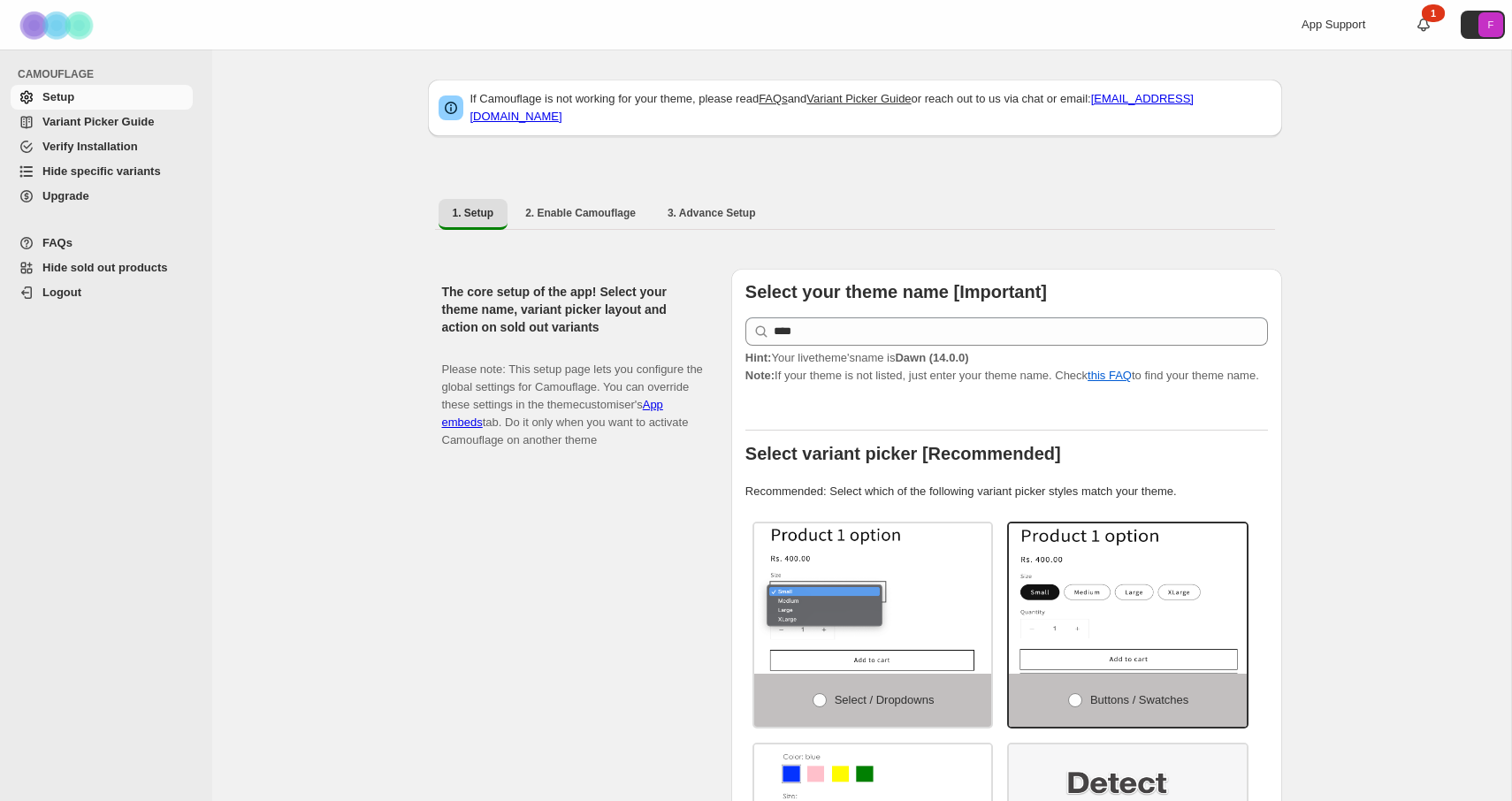
click at [151, 171] on span "Hide specific variants" at bounding box center [102, 172] width 119 height 14
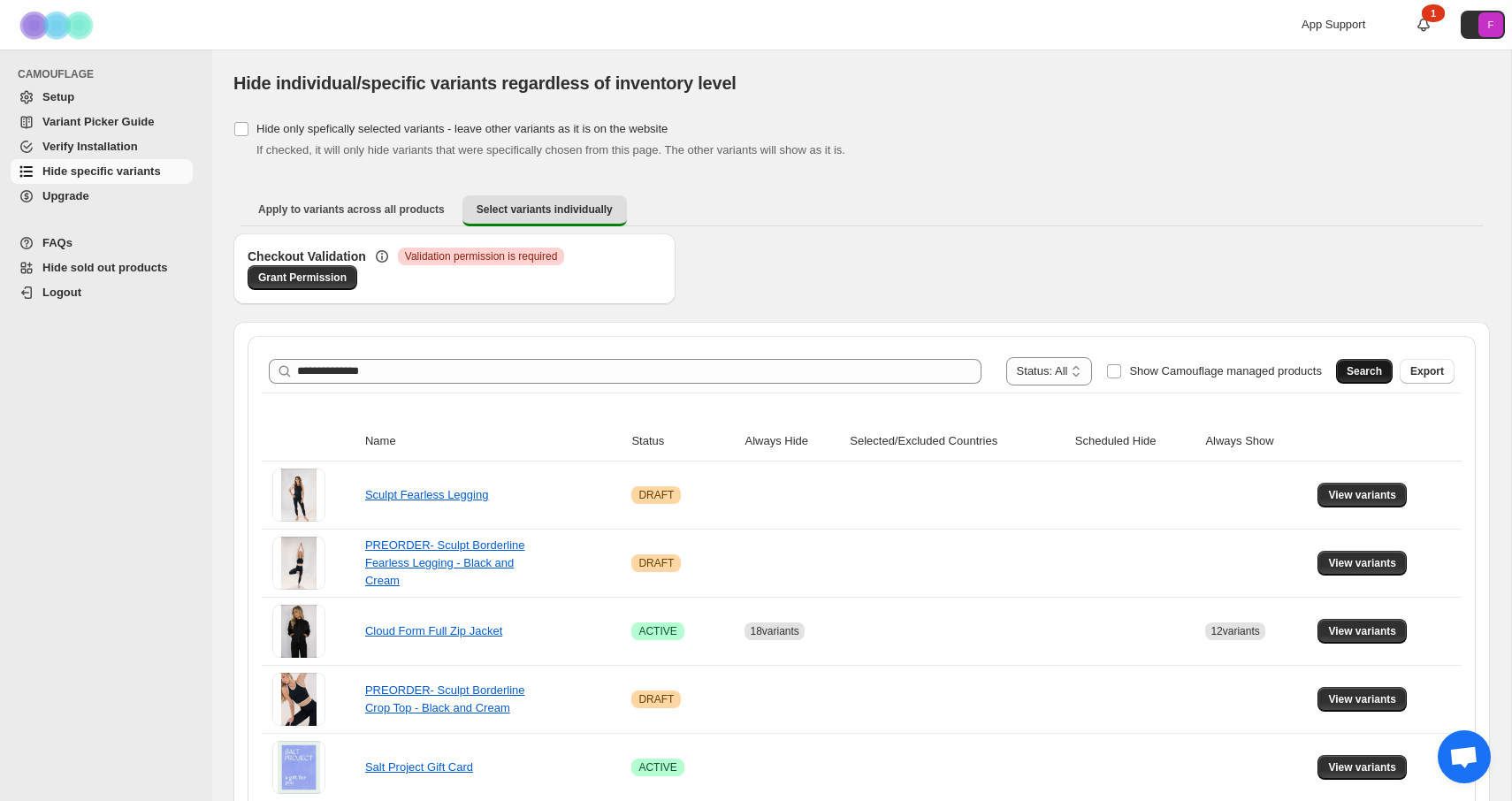
click at [1359, 377] on span "Search" at bounding box center [1365, 371] width 35 height 15
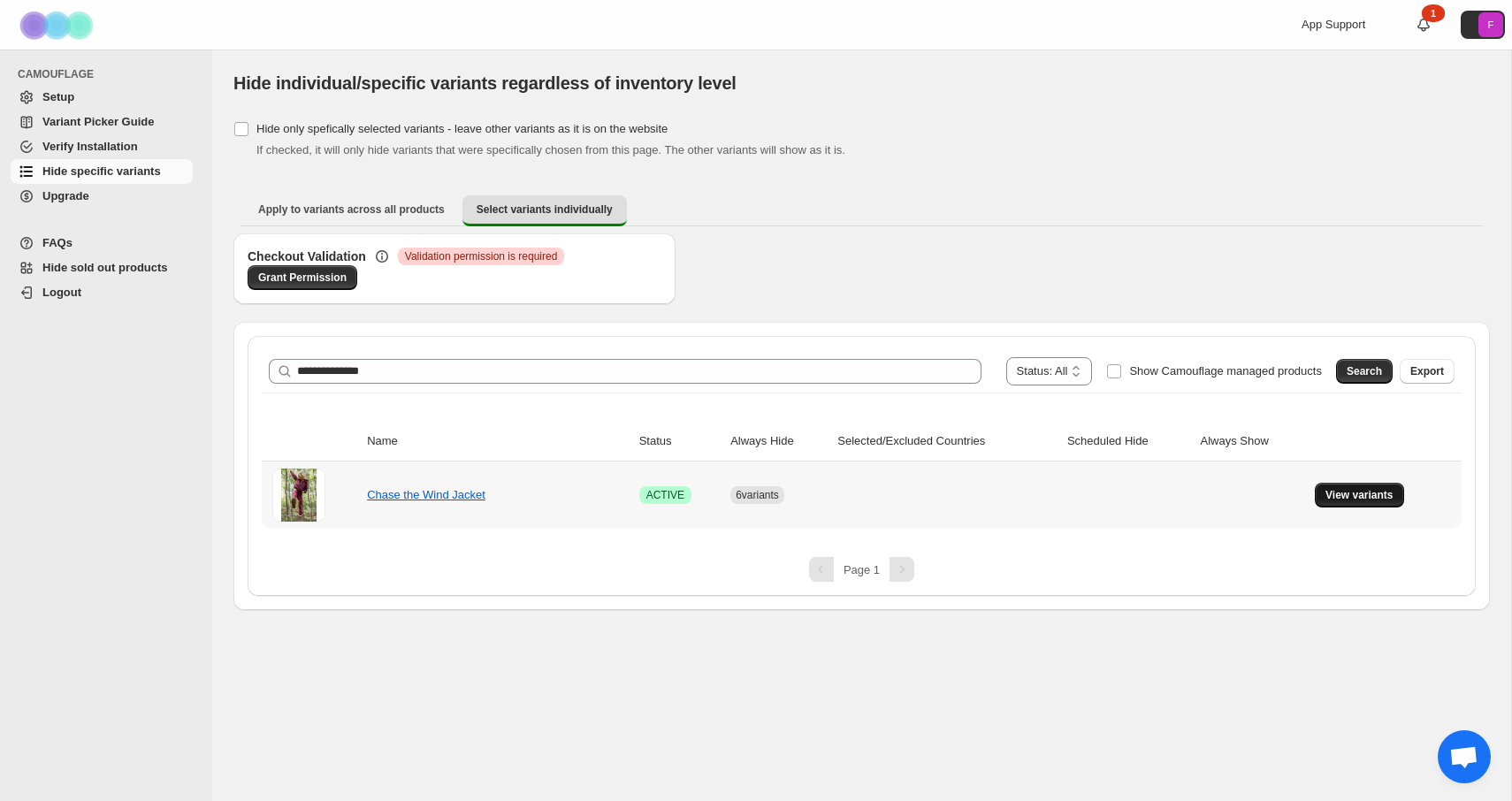
click at [1343, 495] on span "View variants" at bounding box center [1360, 495] width 68 height 15
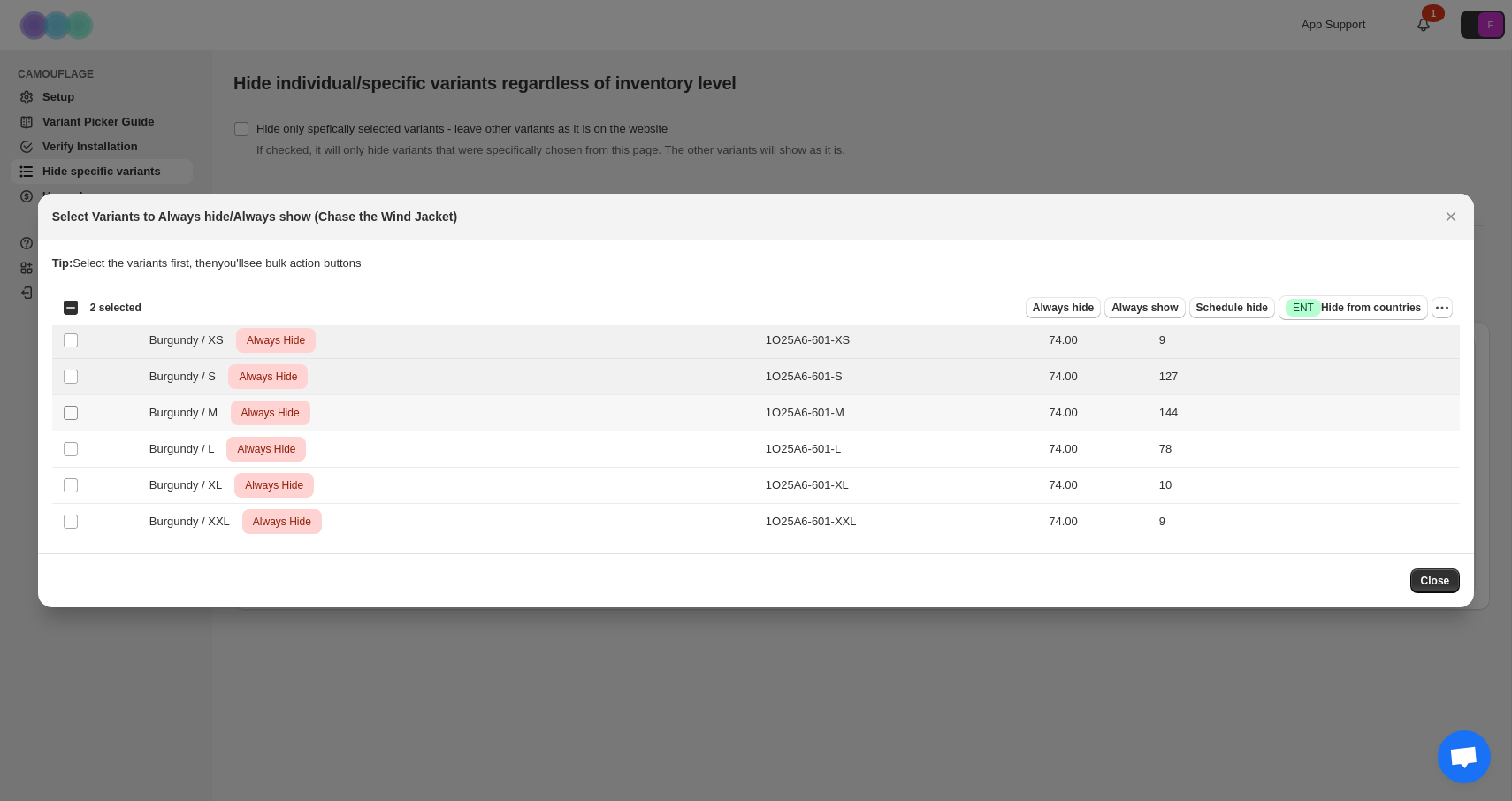
click at [72, 404] on span ":r7:" at bounding box center [70, 412] width 16 height 16
click at [72, 435] on td "Select product variant" at bounding box center [69, 449] width 33 height 36
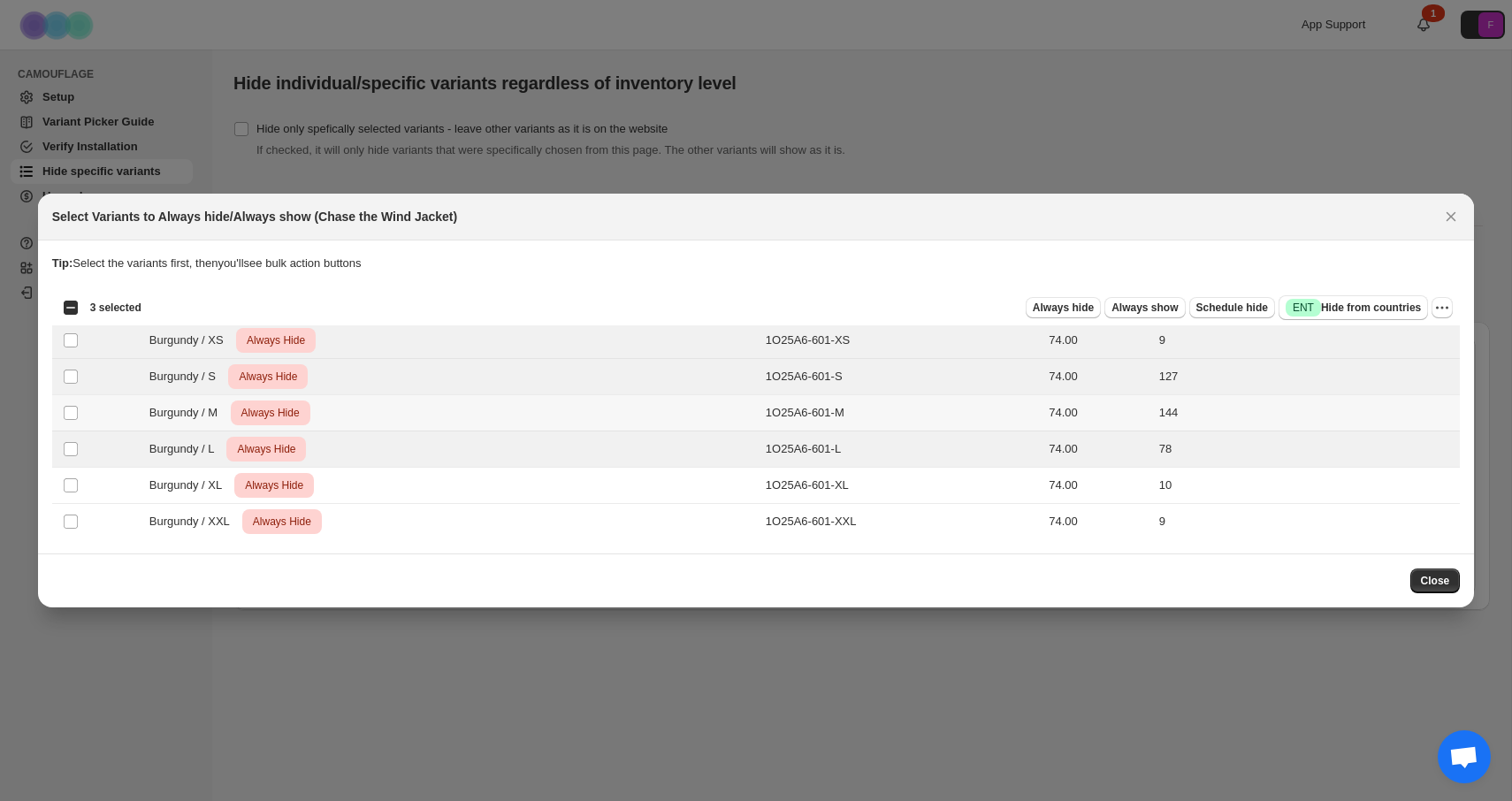
click at [71, 421] on td "Select product variant" at bounding box center [69, 413] width 33 height 36
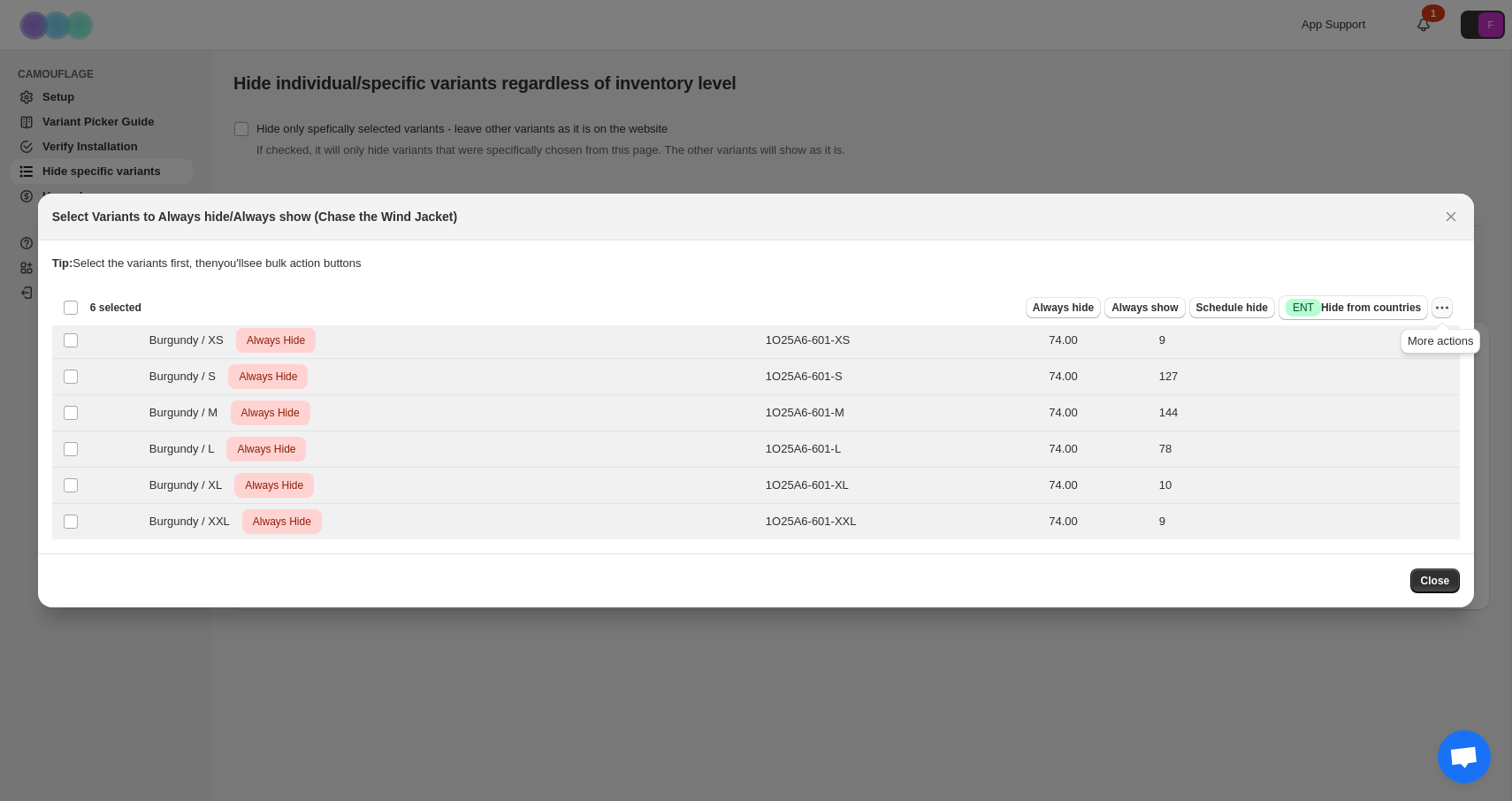
click at [1444, 302] on icon "More actions" at bounding box center [1443, 308] width 18 height 18
click at [1384, 349] on span "Undo always hide" at bounding box center [1378, 343] width 129 height 18
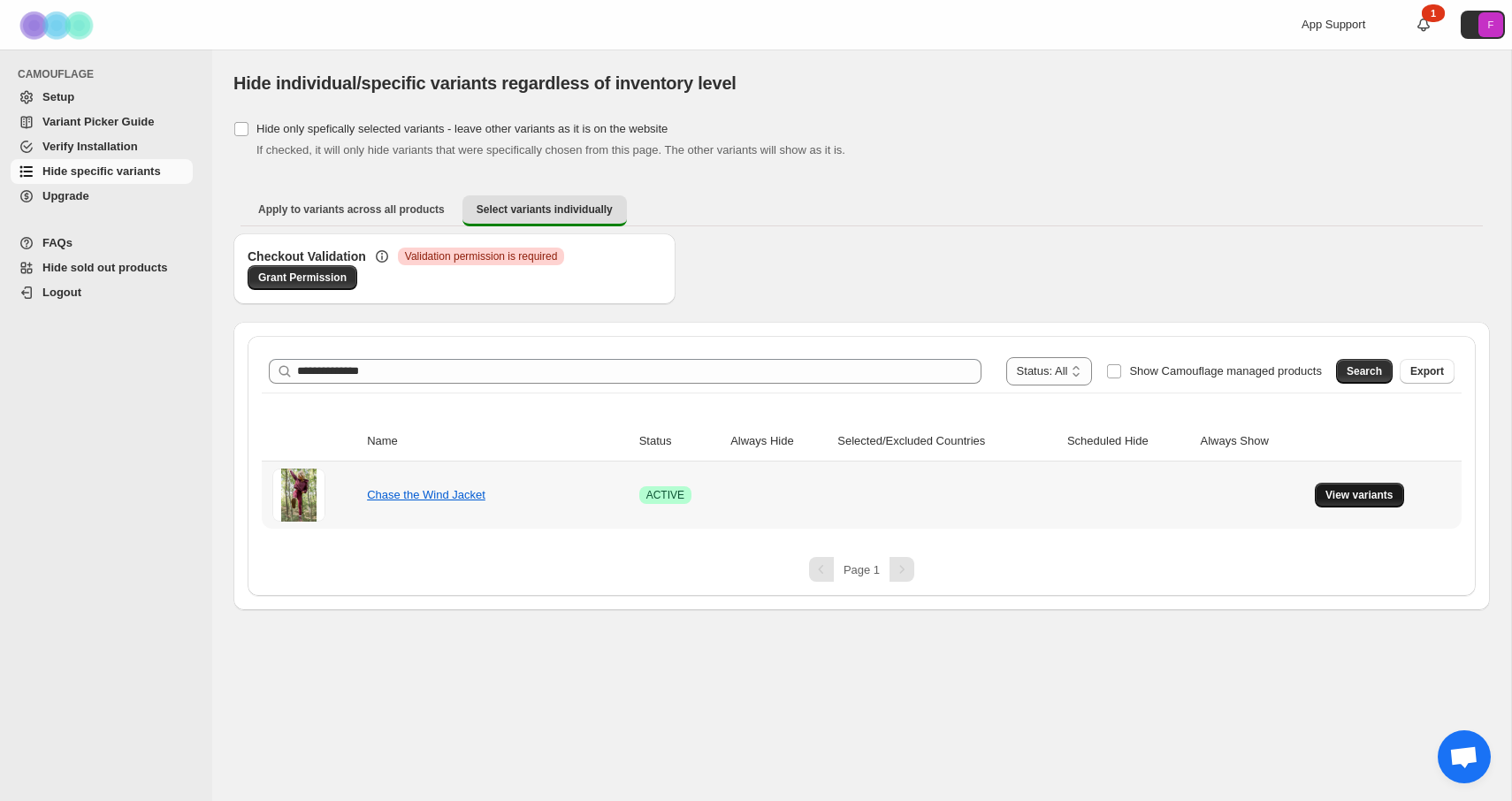
click at [1367, 491] on span "View variants" at bounding box center [1360, 495] width 68 height 15
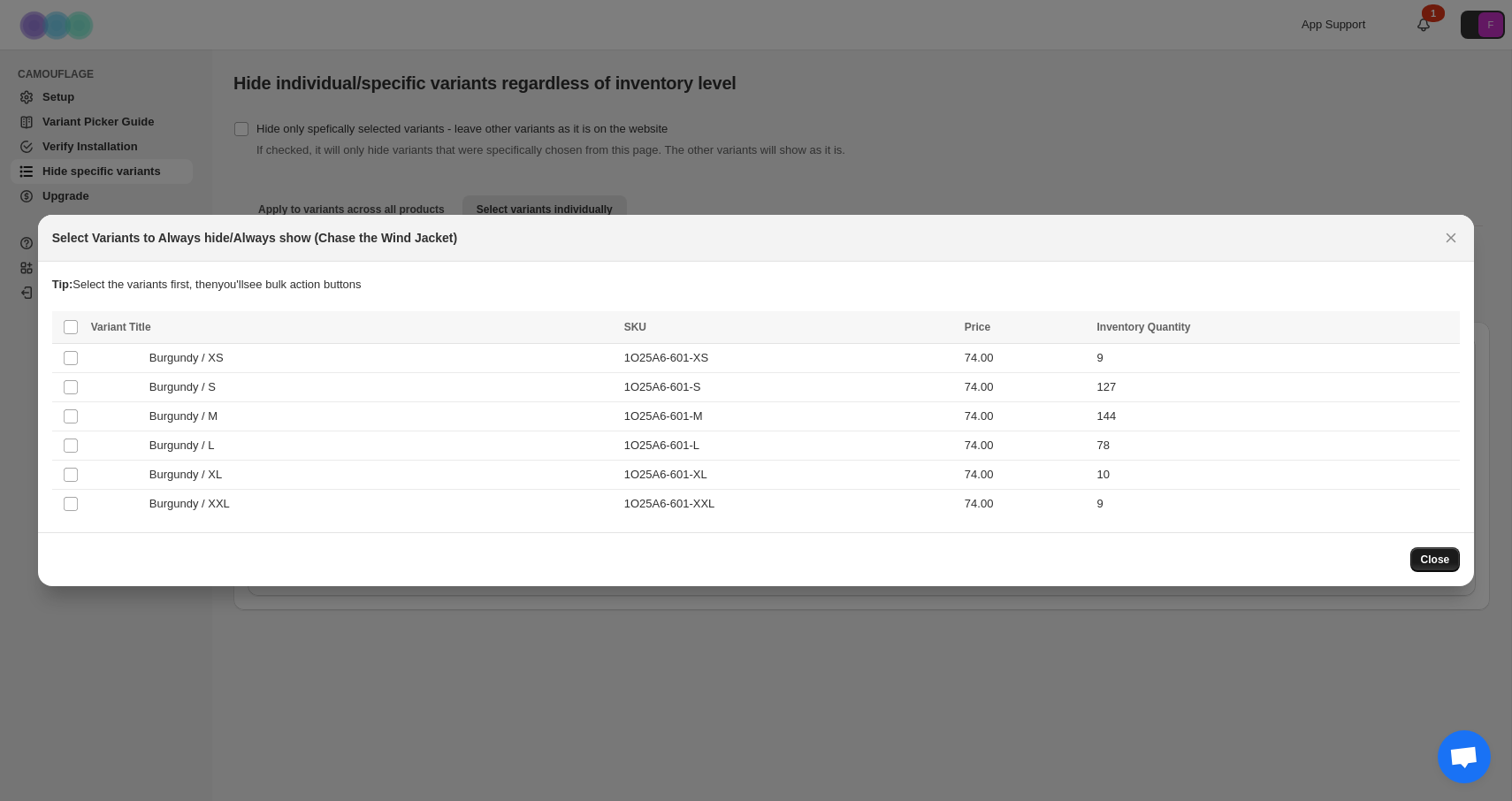
click at [1444, 561] on span "Close" at bounding box center [1436, 559] width 29 height 15
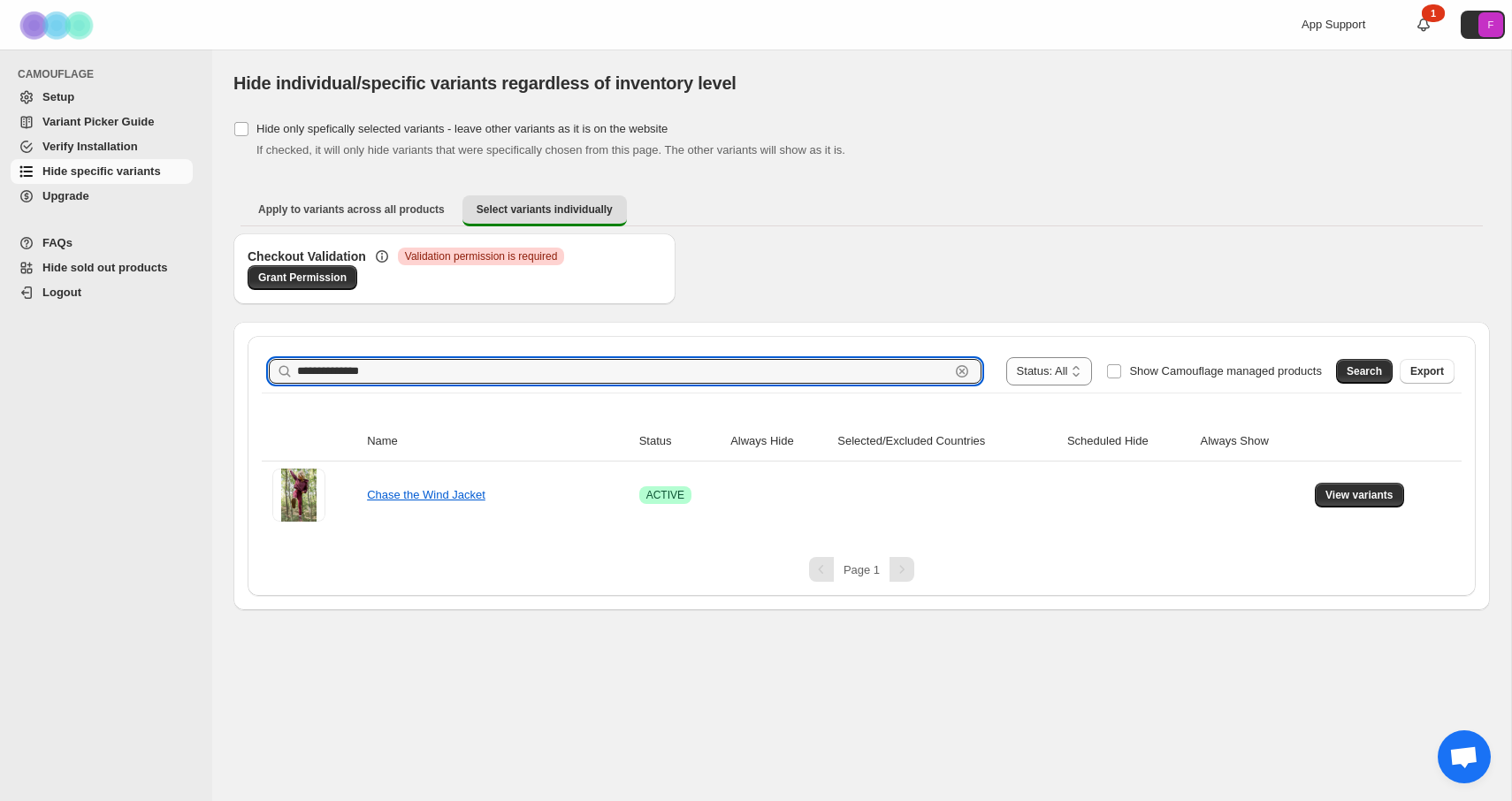
drag, startPoint x: 413, startPoint y: 367, endPoint x: 243, endPoint y: 364, distance: 170.0
click at [244, 366] on div "**********" at bounding box center [861, 466] width 1257 height 288
type input "**********"
click at [1372, 379] on button "Search" at bounding box center [1365, 370] width 57 height 24
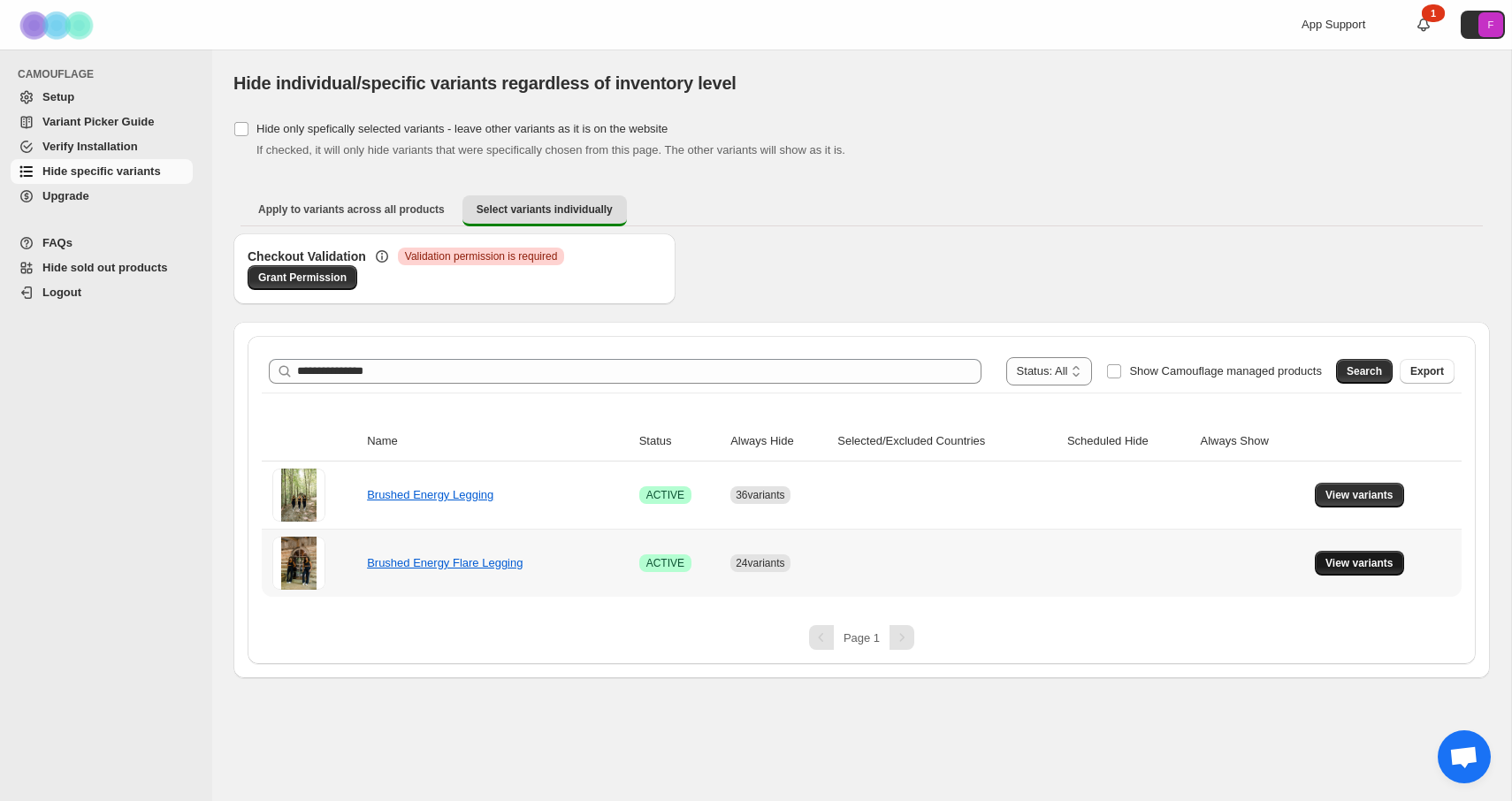
click at [1336, 563] on span "View variants" at bounding box center [1360, 563] width 68 height 15
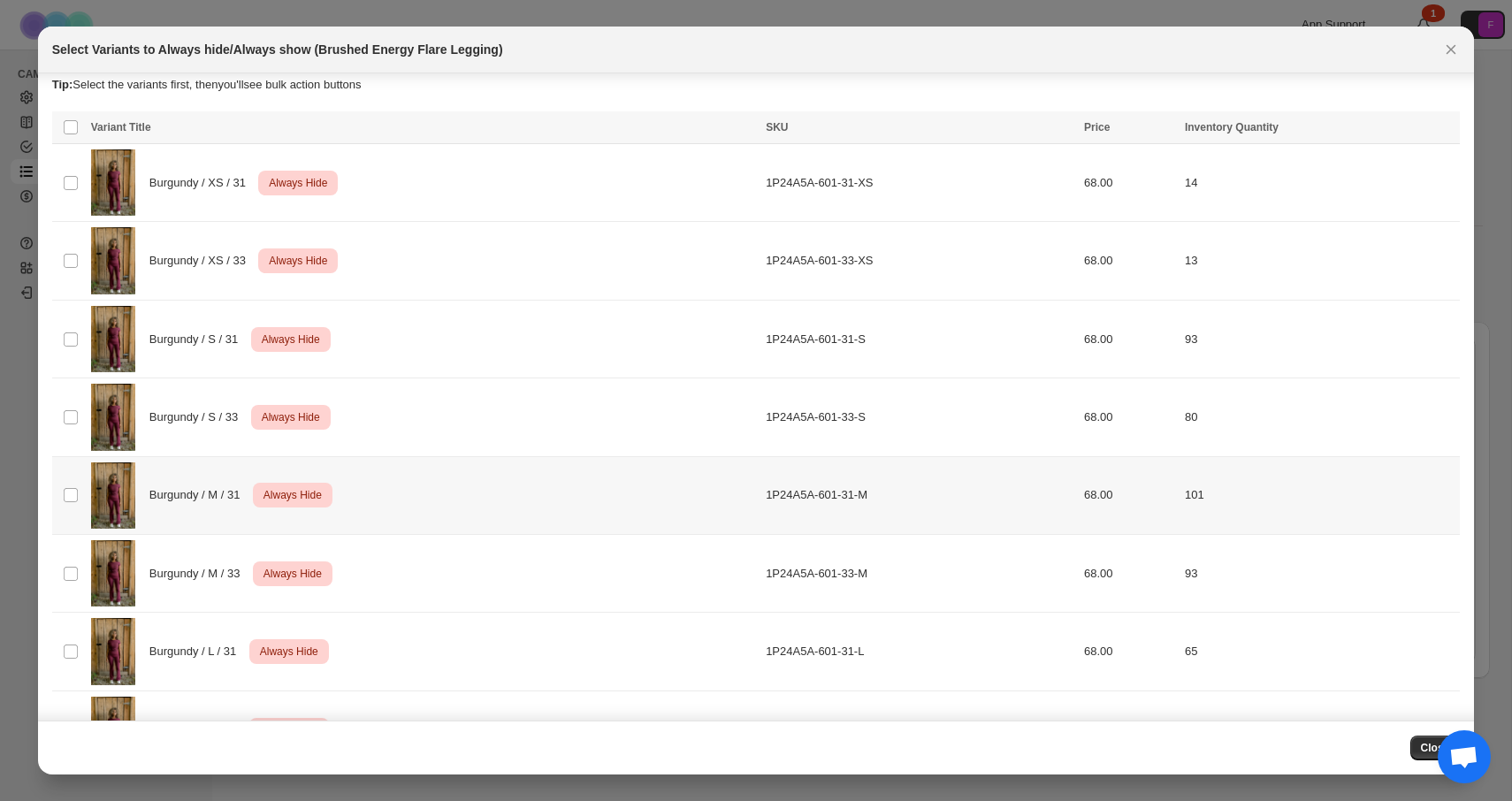
scroll to position [13, 0]
click at [1457, 53] on icon "Close" at bounding box center [1452, 50] width 18 height 18
